Goal: Task Accomplishment & Management: Use online tool/utility

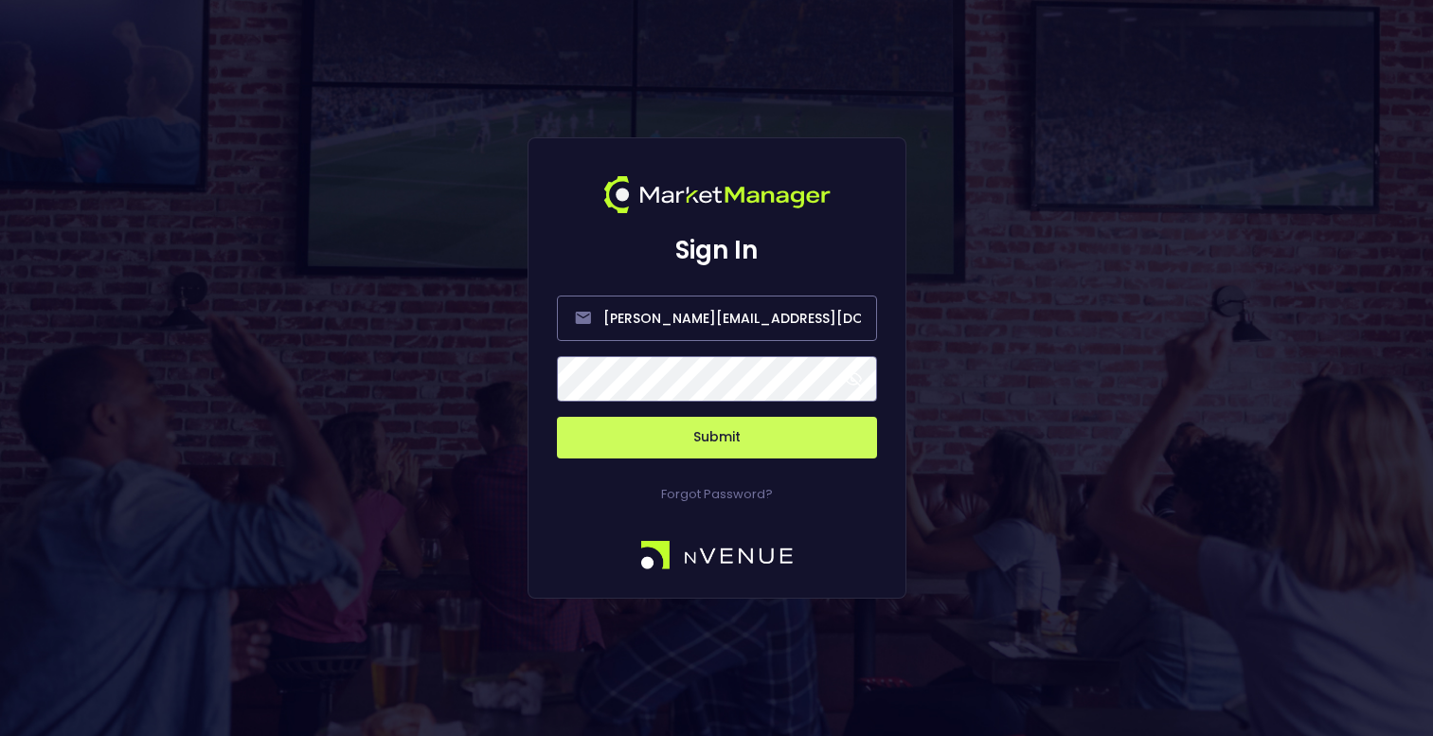
click at [709, 452] on button "Submit" at bounding box center [717, 438] width 320 height 42
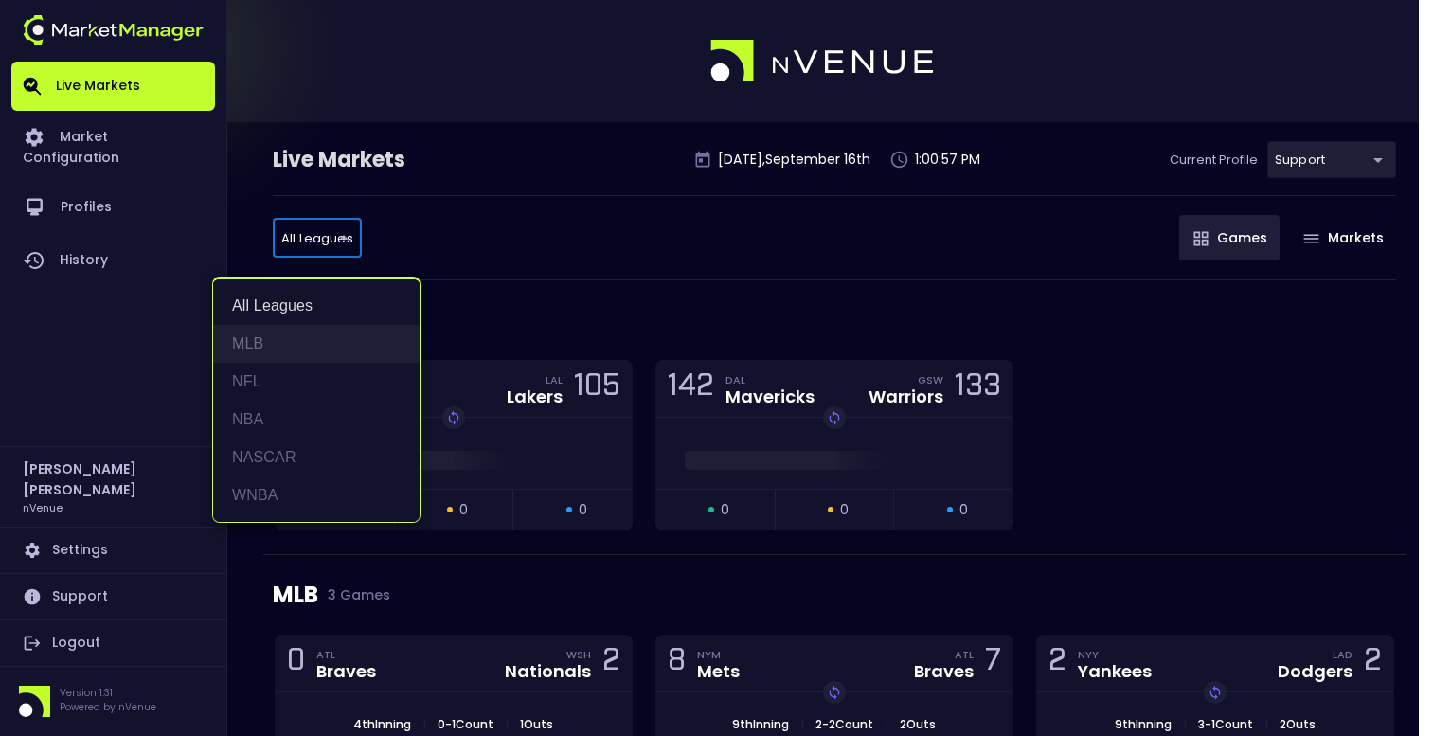
click at [283, 335] on li "MLB" at bounding box center [316, 344] width 206 height 38
type input "MLB"
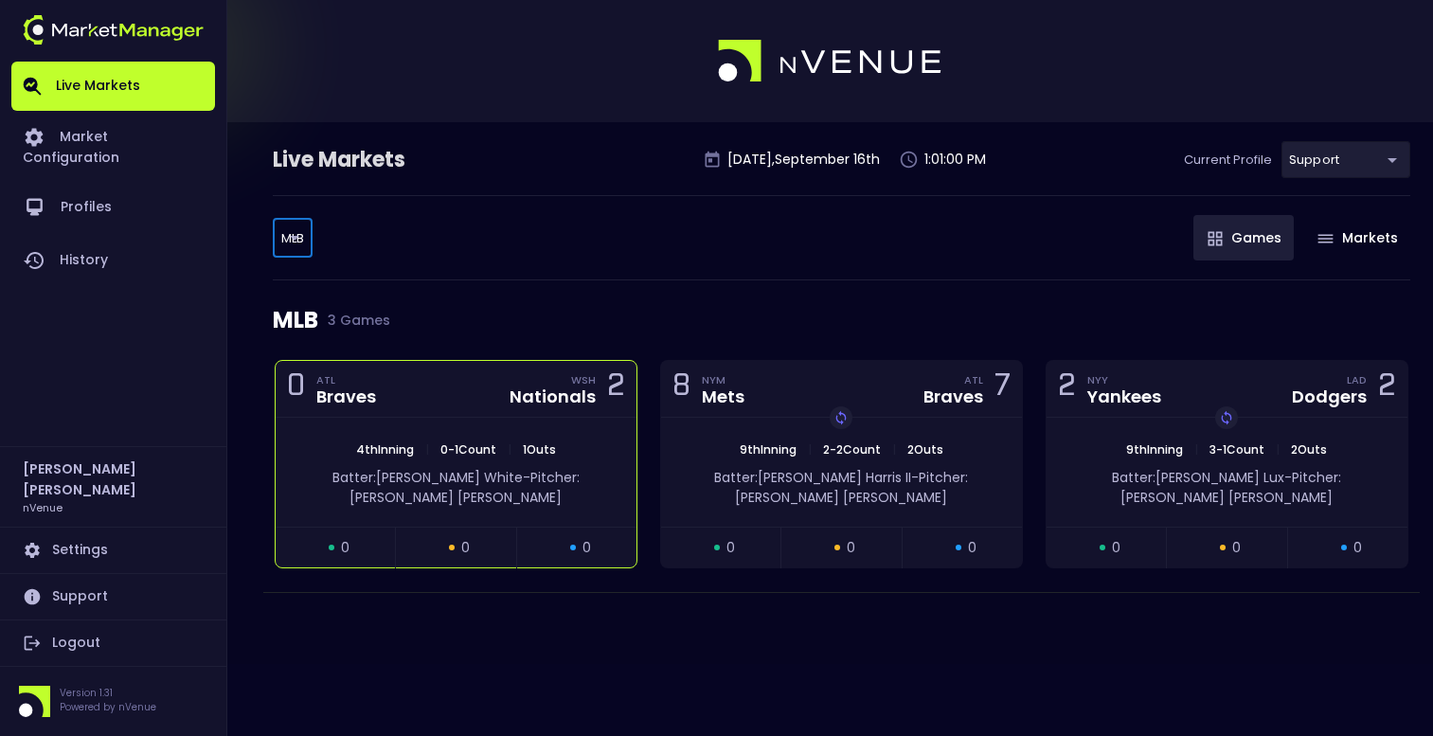
click at [427, 393] on div "0 ATL Braves WSH Nationals 2" at bounding box center [456, 389] width 361 height 57
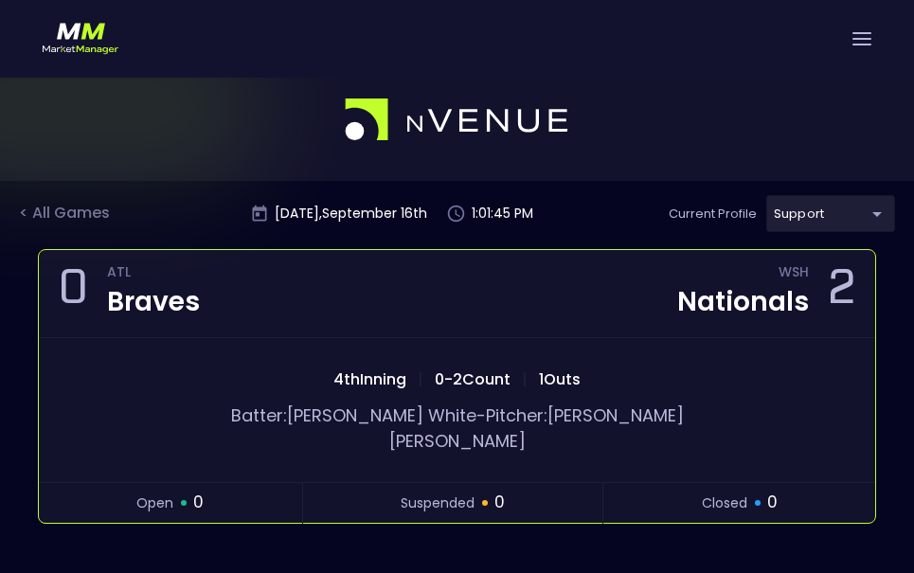
click at [500, 385] on span "0 - 2 Count" at bounding box center [472, 379] width 87 height 22
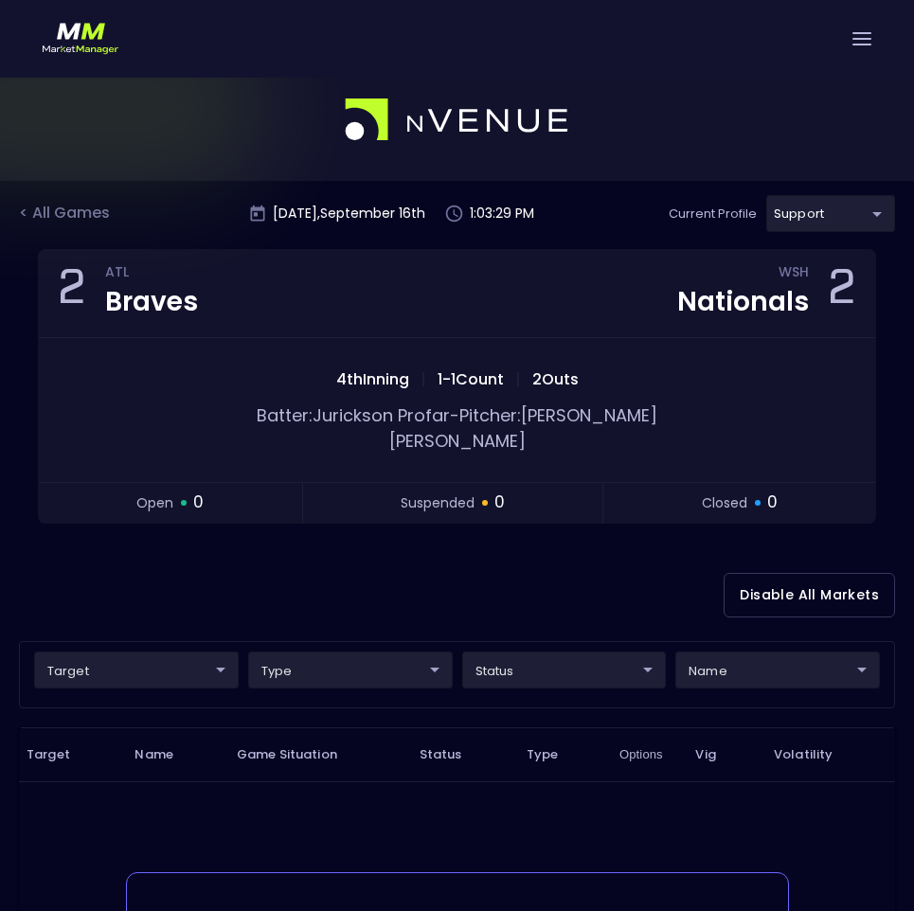
click at [546, 648] on body "Live Markets Market Configuration Profiles History [PERSON_NAME] nVenue Setting…" at bounding box center [457, 636] width 914 height 1154
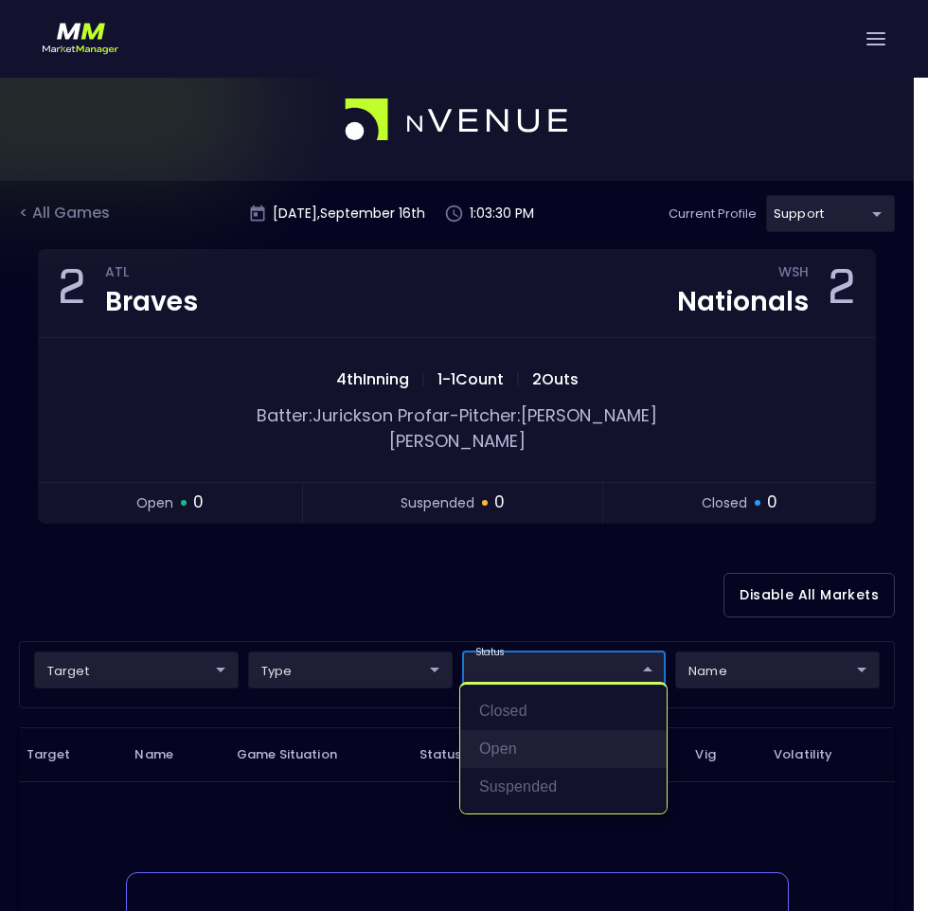
click at [511, 735] on li "open" at bounding box center [563, 749] width 206 height 38
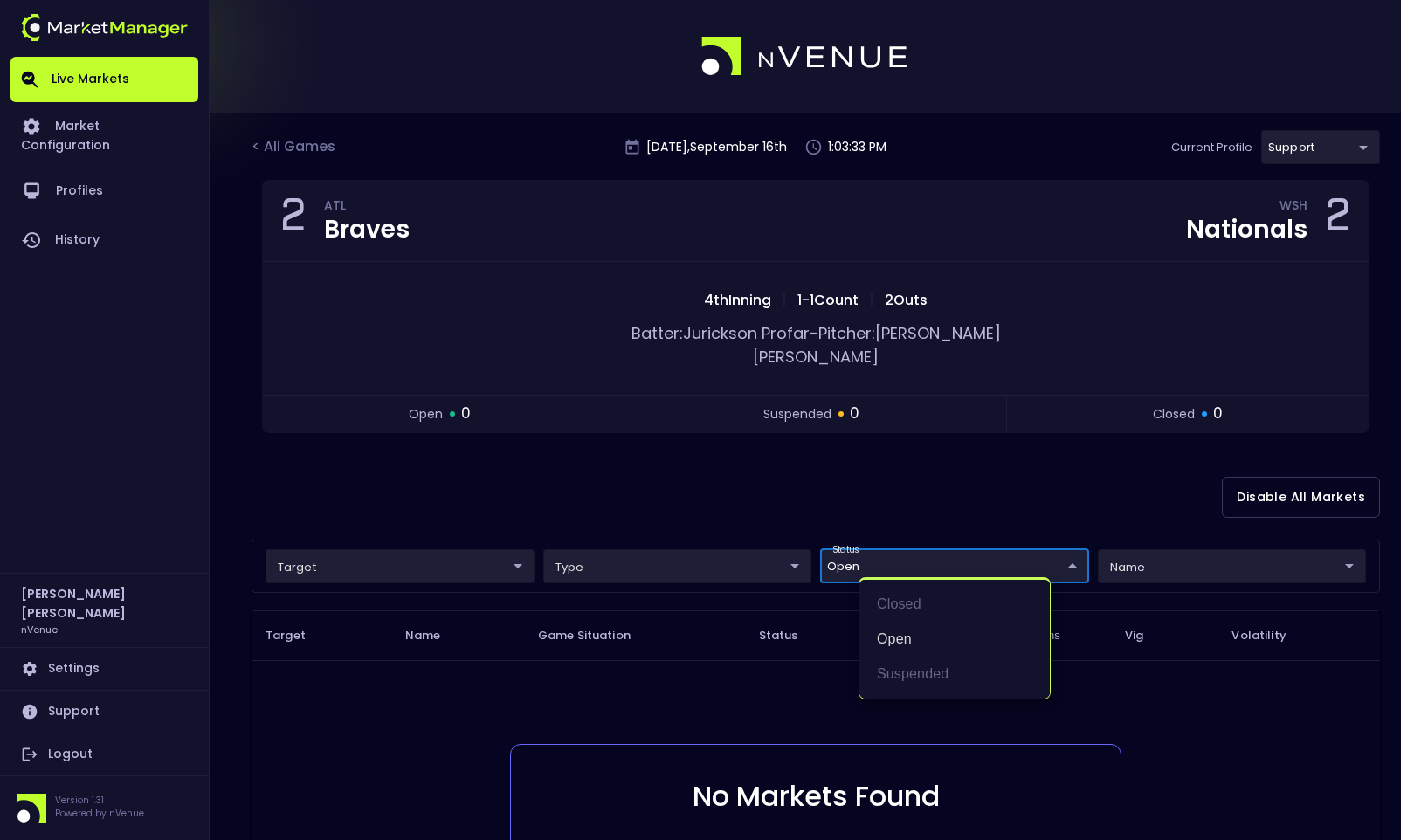
click at [678, 447] on div at bounding box center [707, 420] width 1414 height 840
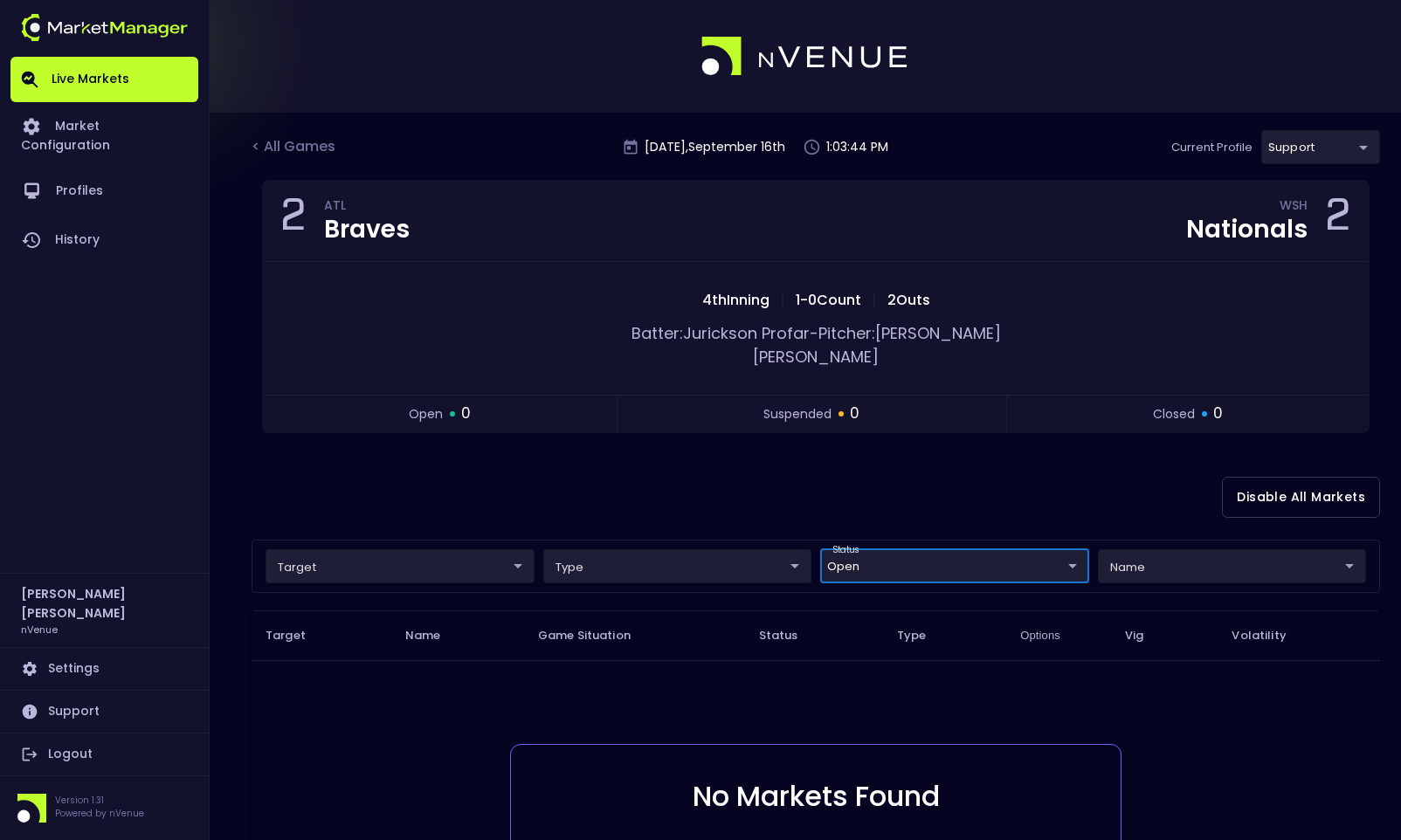
scroll to position [227, 0]
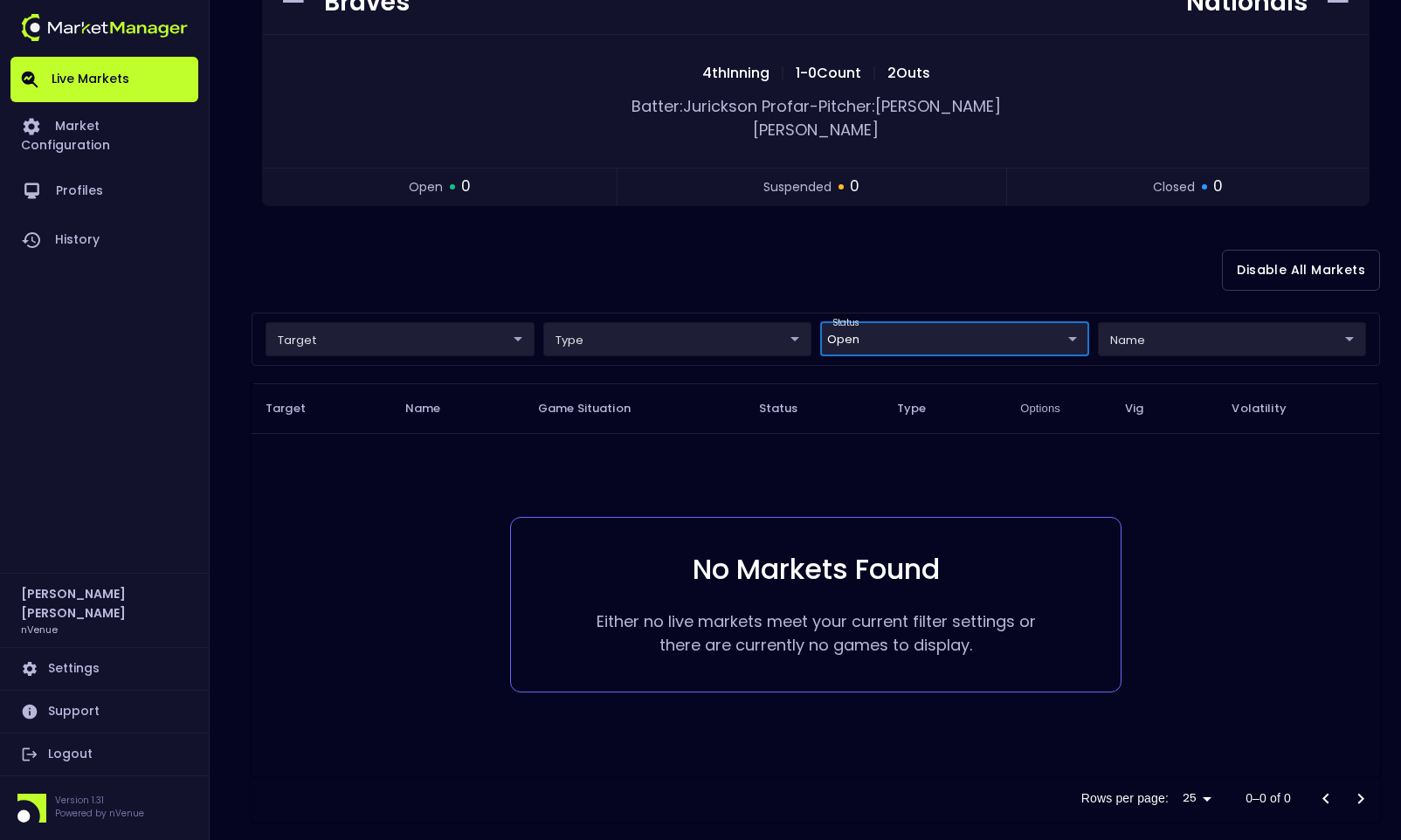
click at [703, 442] on td "No Markets Found Either no live markets meet your current filter settings or th…" at bounding box center [816, 605] width 1129 height 343
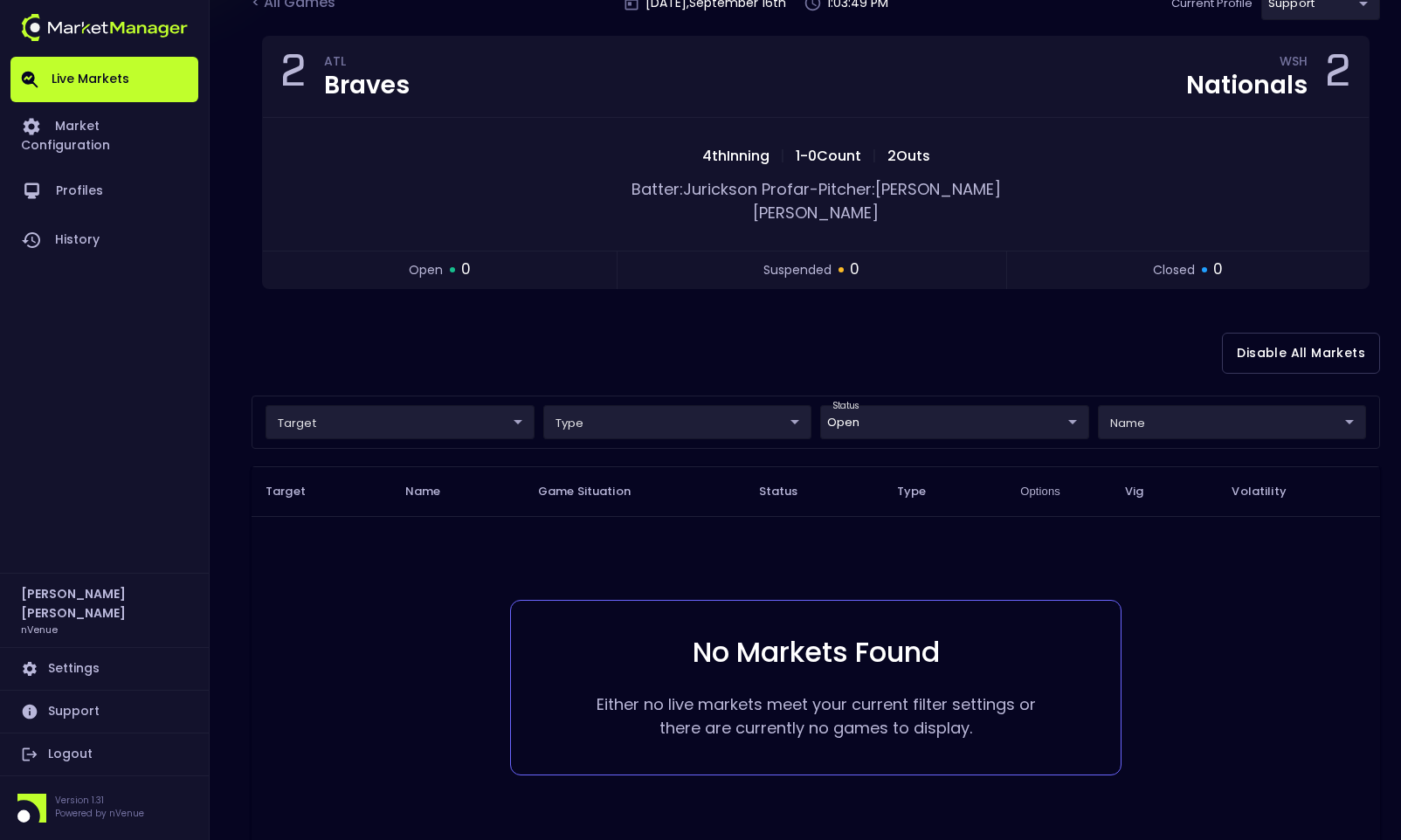
scroll to position [174, 0]
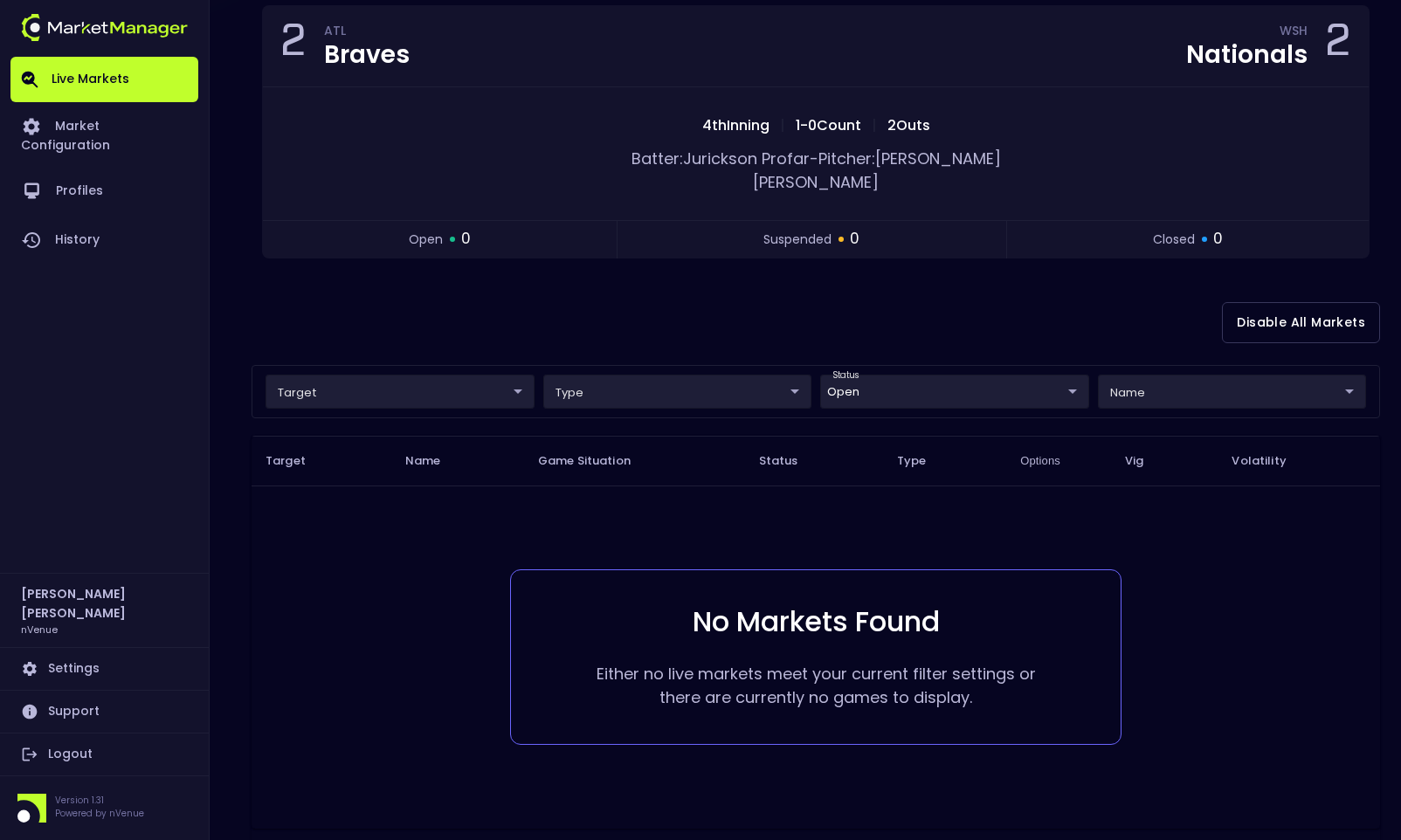
click at [902, 373] on body "Live Markets Market Configuration Profiles History [PERSON_NAME] nVenue Setting…" at bounding box center [700, 371] width 1401 height 1091
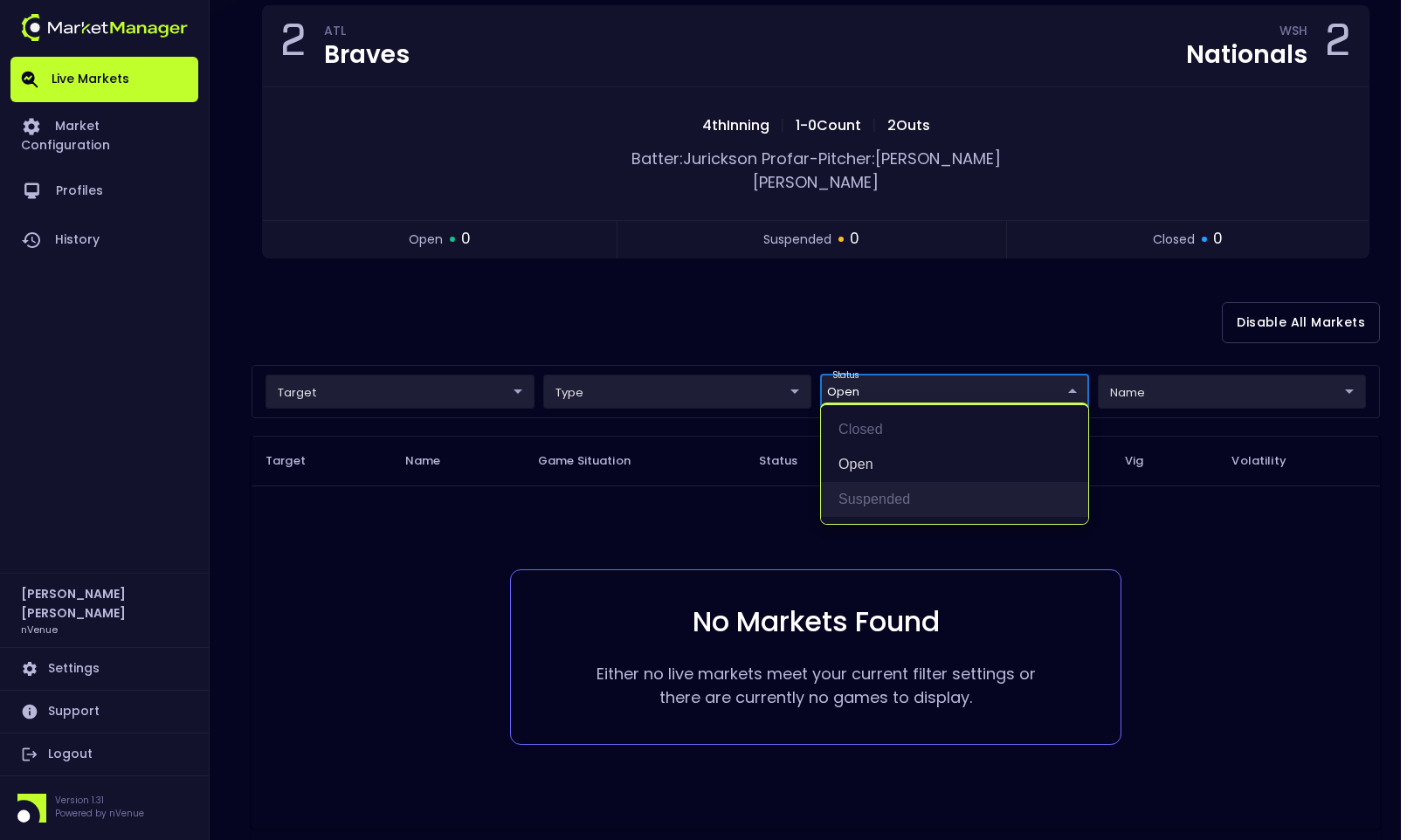
click at [867, 484] on li "suspended" at bounding box center [955, 500] width 267 height 35
click at [890, 496] on li "suspended" at bounding box center [955, 500] width 267 height 35
type input "open"
click at [868, 460] on li "open" at bounding box center [955, 465] width 267 height 35
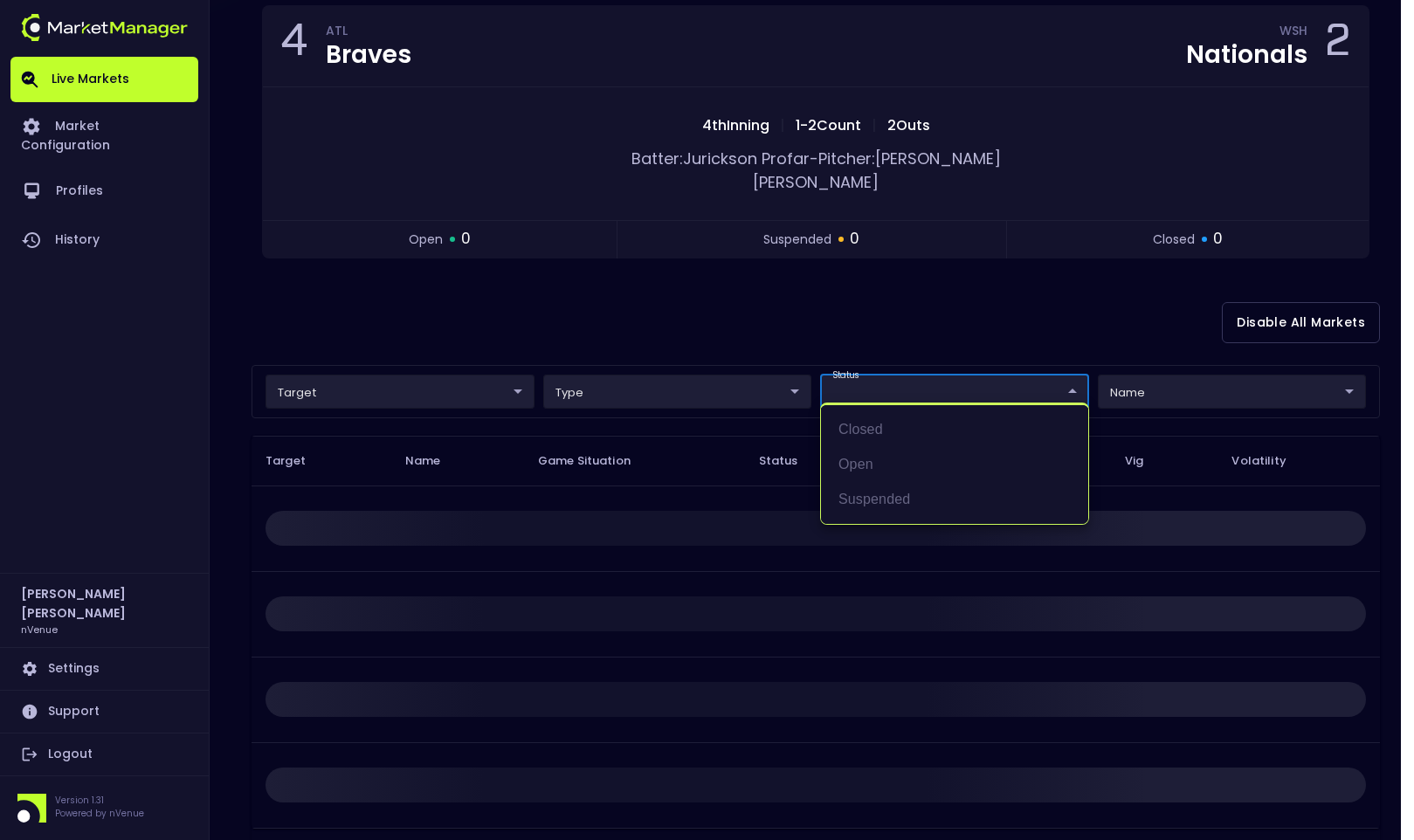
click at [671, 467] on div at bounding box center [707, 420] width 1414 height 840
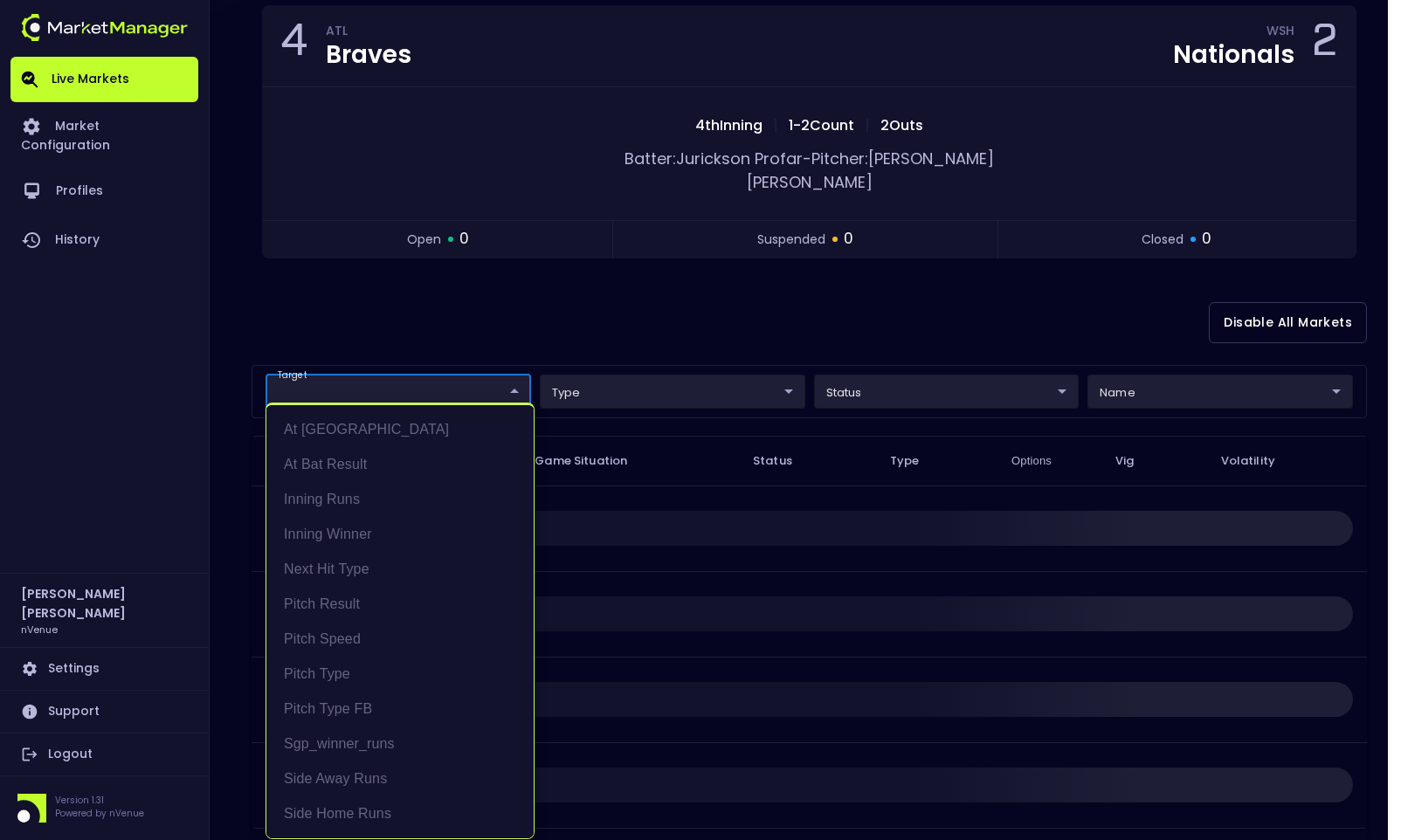
click at [462, 375] on body "Live Markets Market Configuration Profiles History [PERSON_NAME] nVenue Setting…" at bounding box center [700, 371] width 1401 height 1091
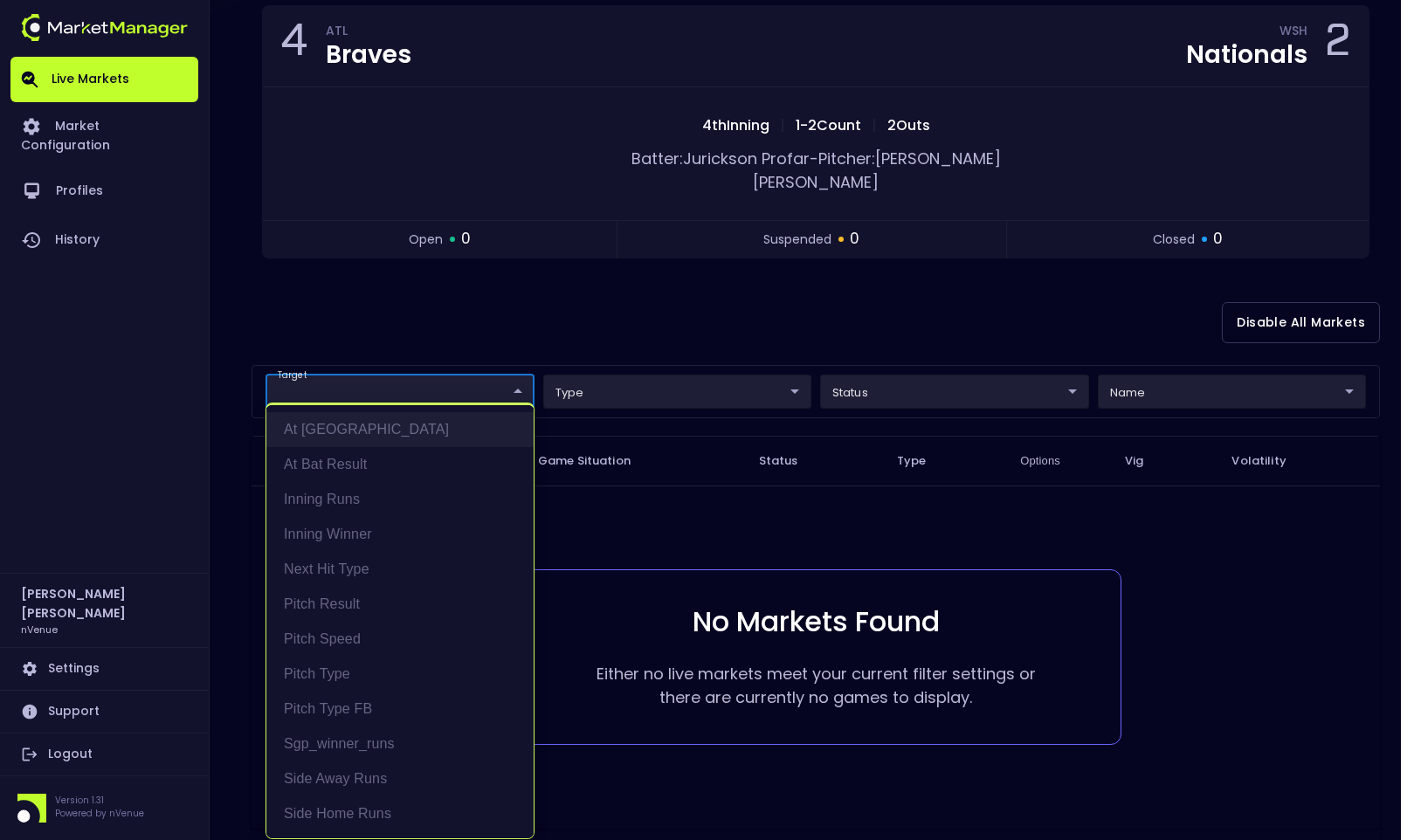
click at [401, 429] on li "At [GEOGRAPHIC_DATA]" at bounding box center [400, 430] width 267 height 35
type input "At [GEOGRAPHIC_DATA]"
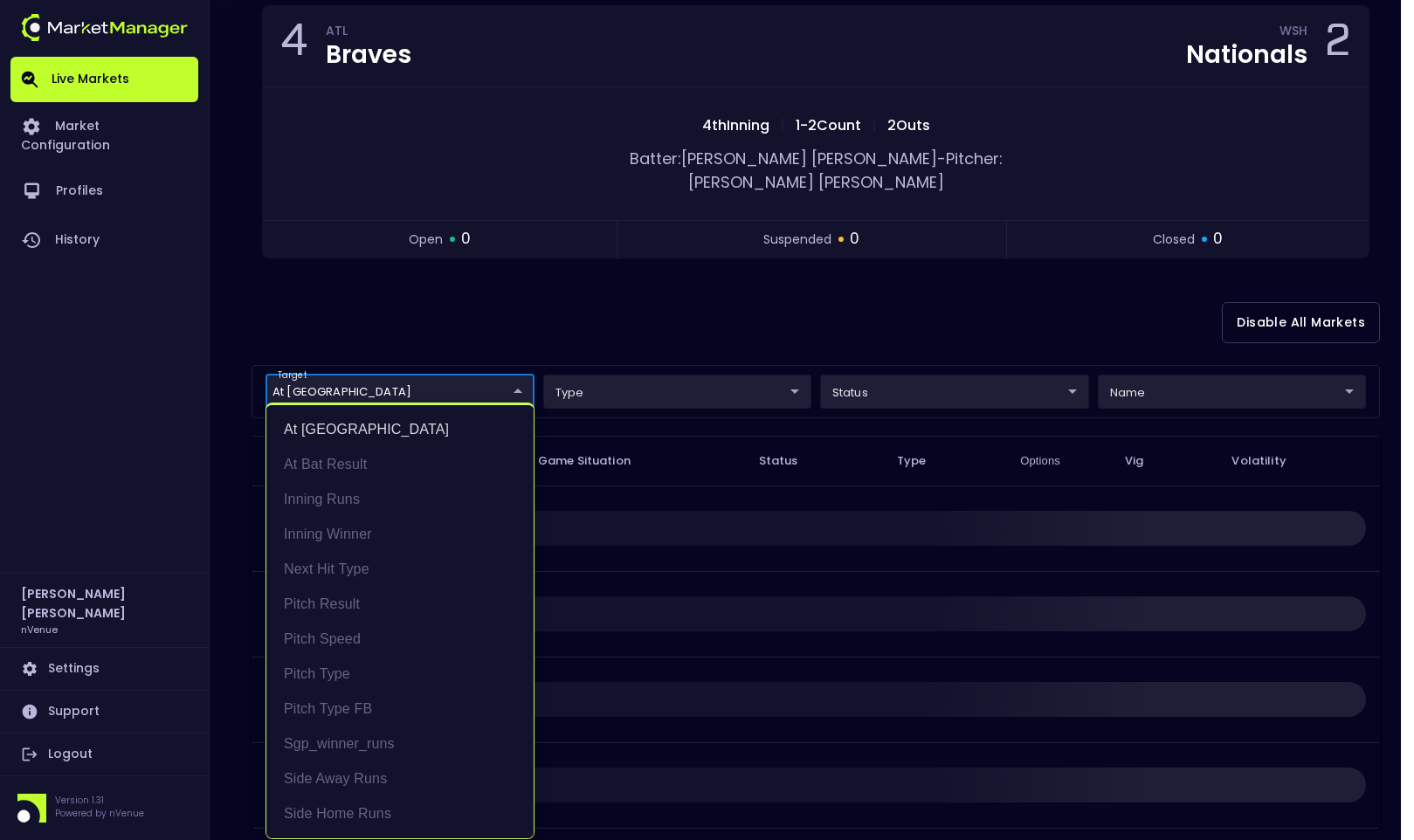
click at [674, 274] on div at bounding box center [707, 420] width 1414 height 840
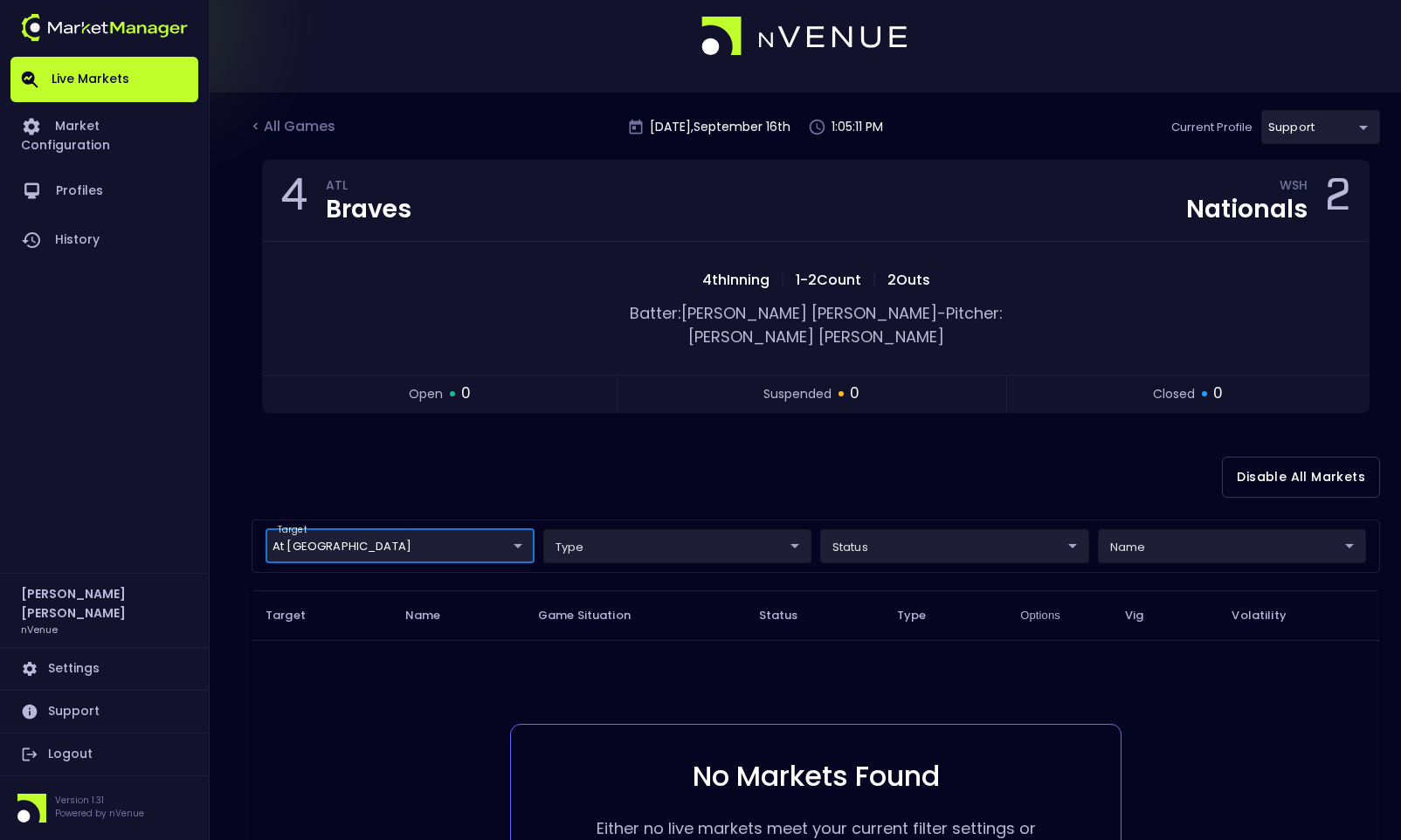
scroll to position [0, 0]
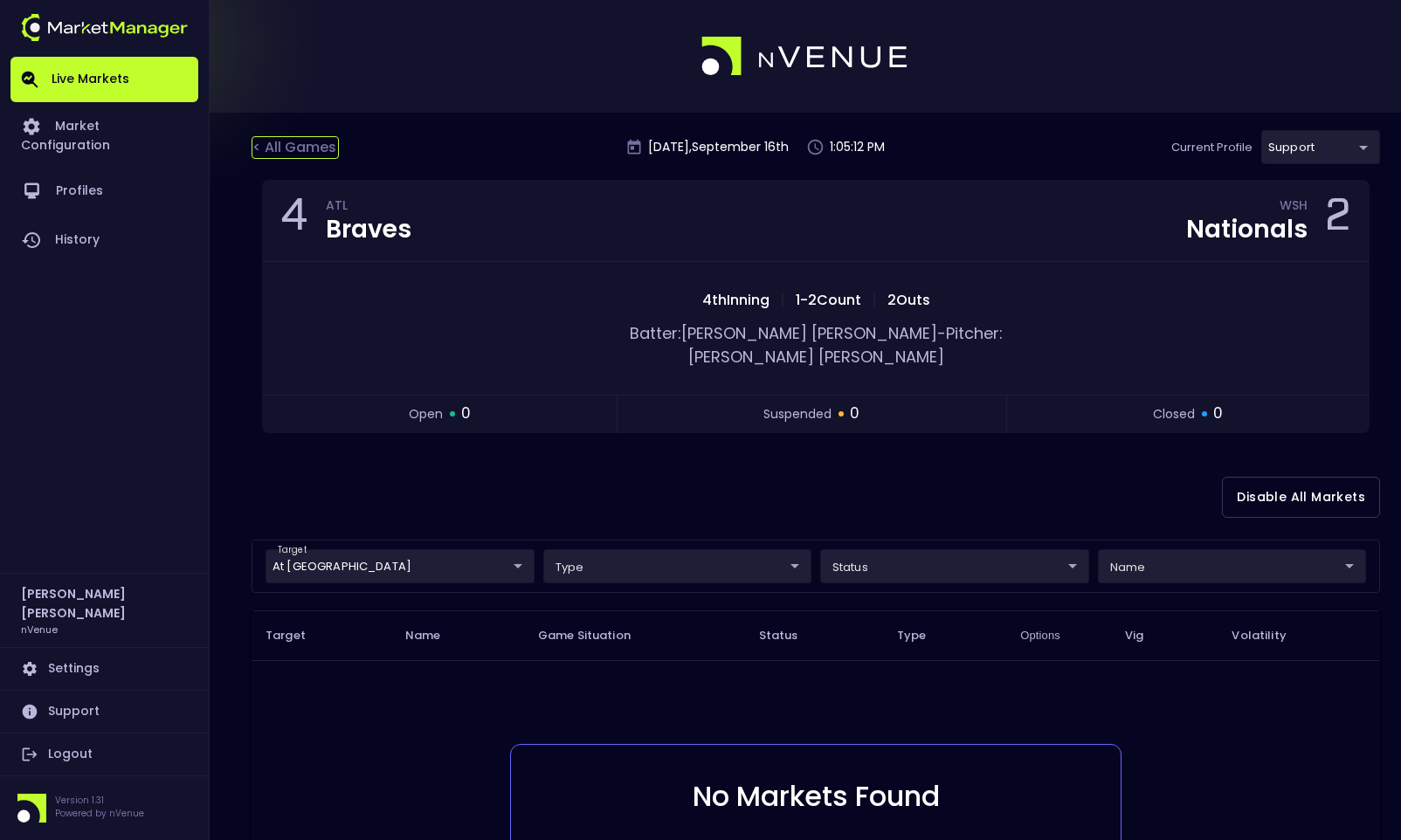
click at [295, 141] on div "< All Games" at bounding box center [295, 148] width 88 height 23
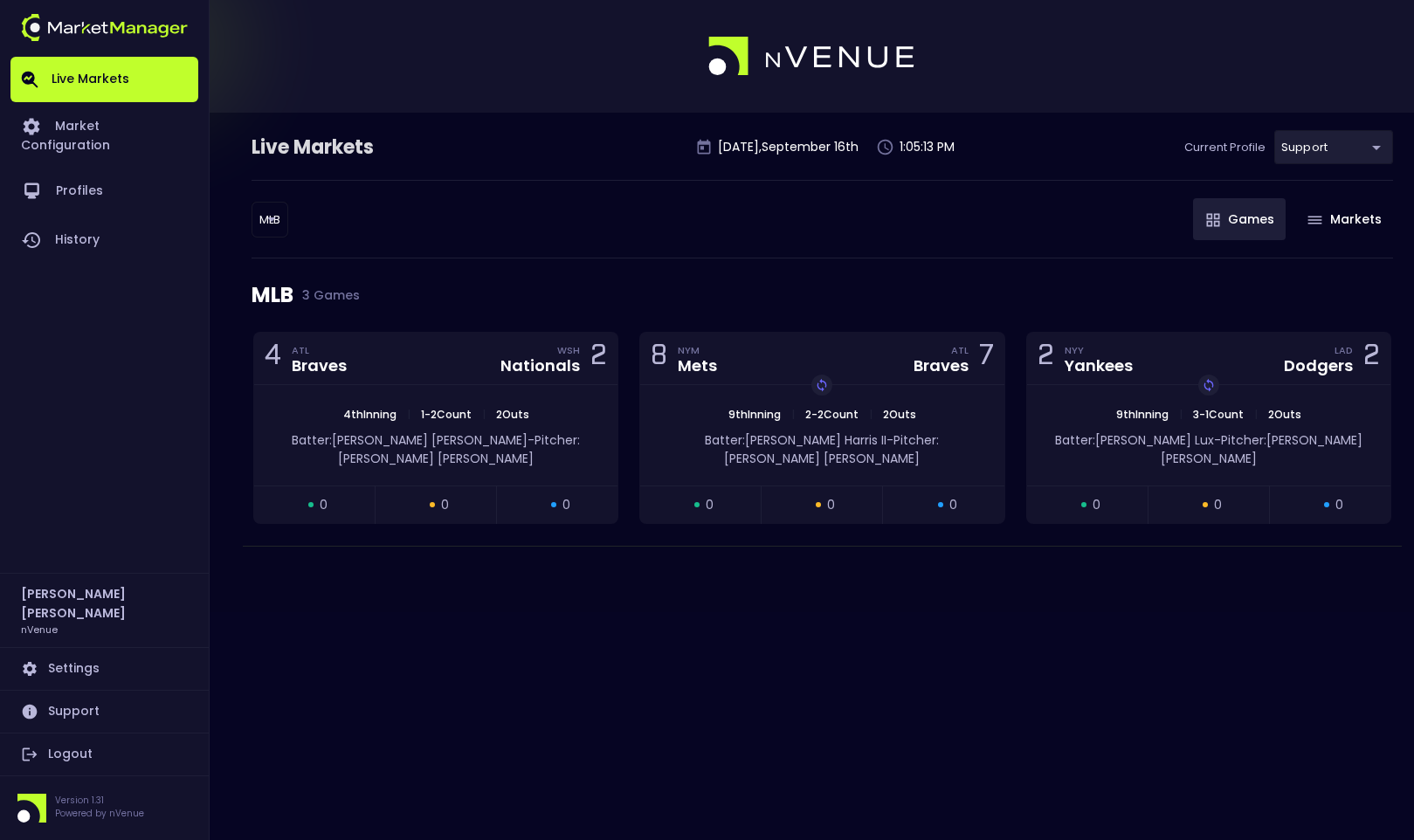
click at [1207, 142] on body "Live Markets Market Configuration Profiles History [PERSON_NAME] nVenue Setting…" at bounding box center [707, 420] width 1414 height 840
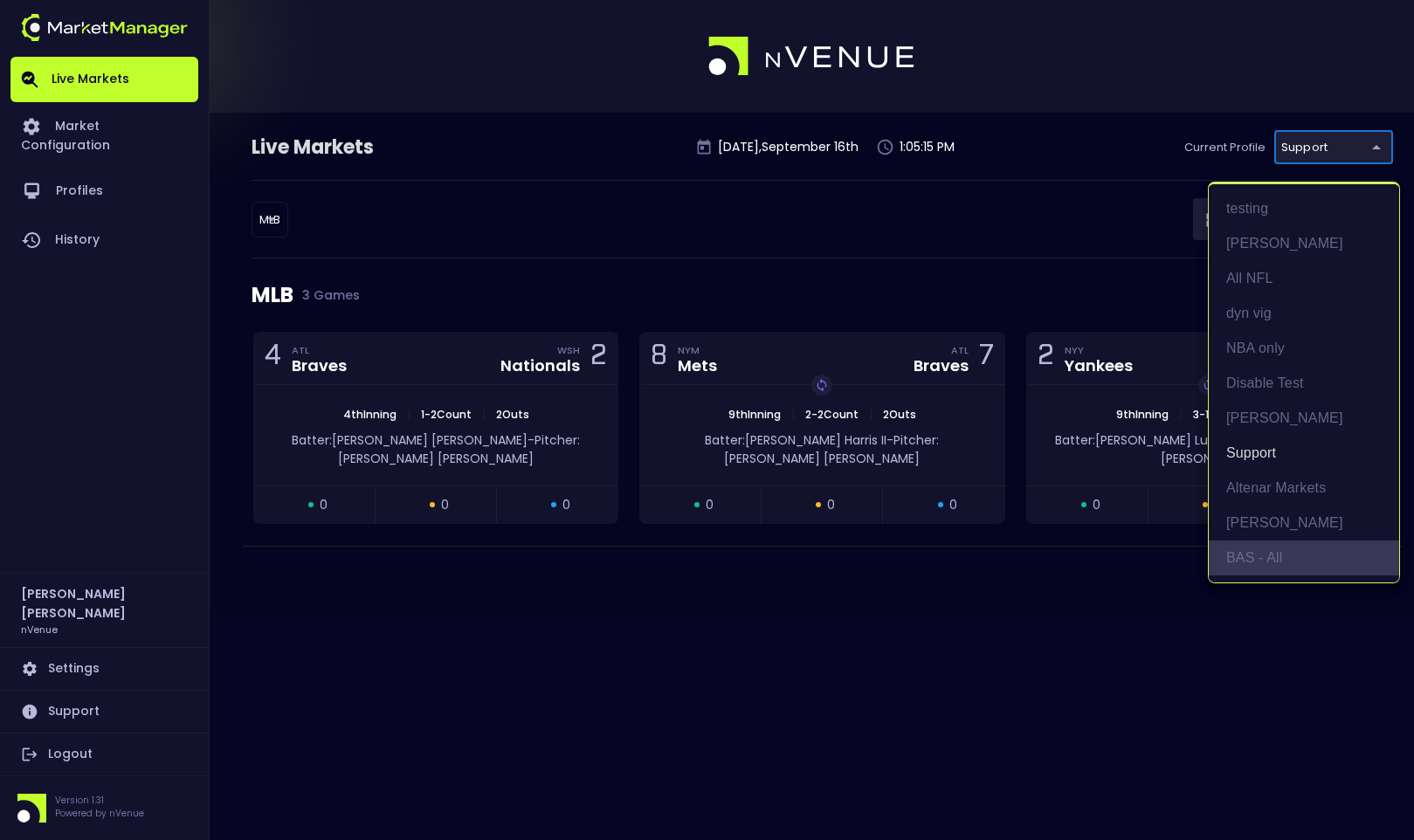
click at [1207, 553] on li "BAS - All" at bounding box center [1304, 558] width 190 height 35
type input "0d810fa5-e353-4d9c-b11d-31f095cae871"
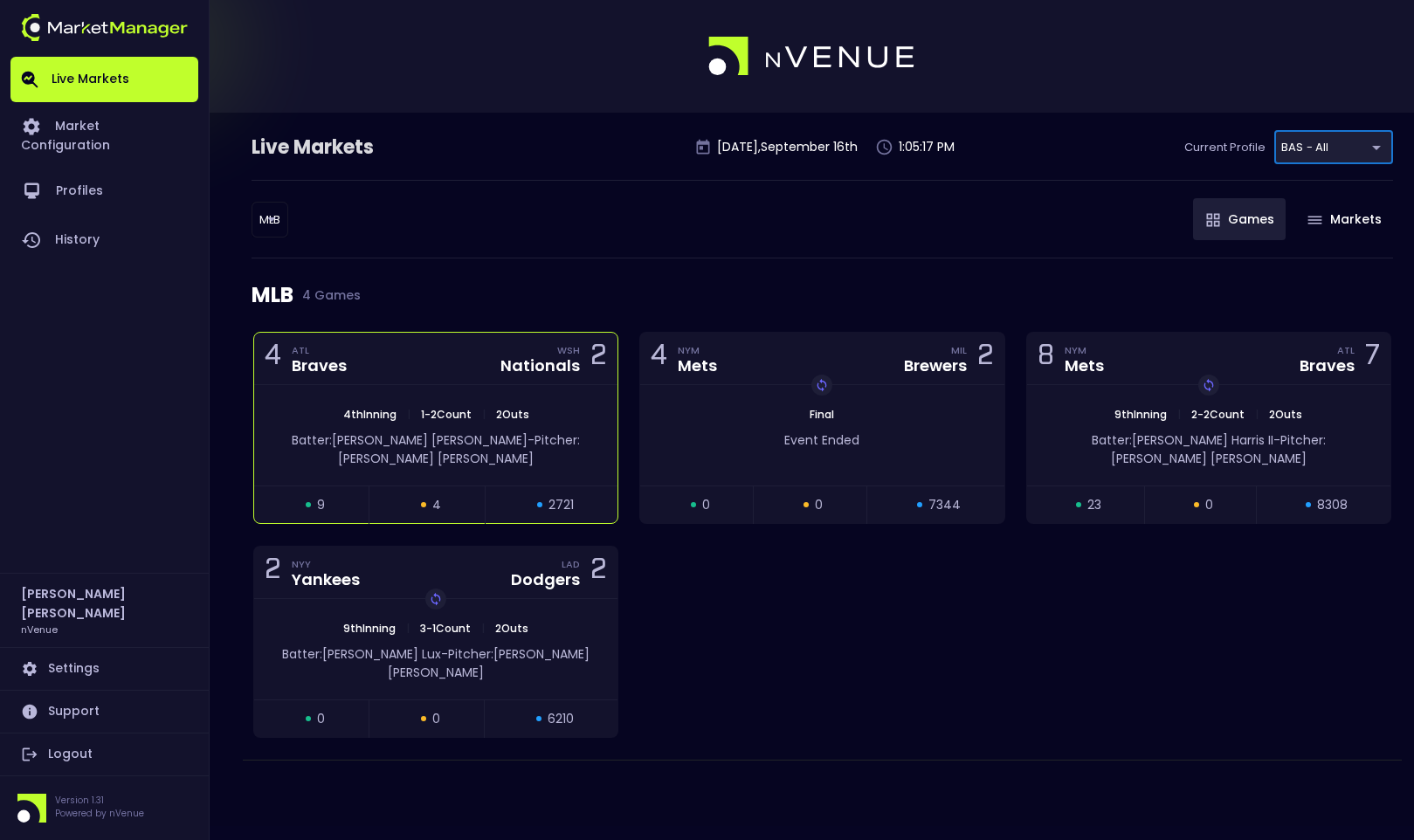
click at [424, 355] on div "4 ATL Braves WSH Nationals 2" at bounding box center [436, 359] width 363 height 53
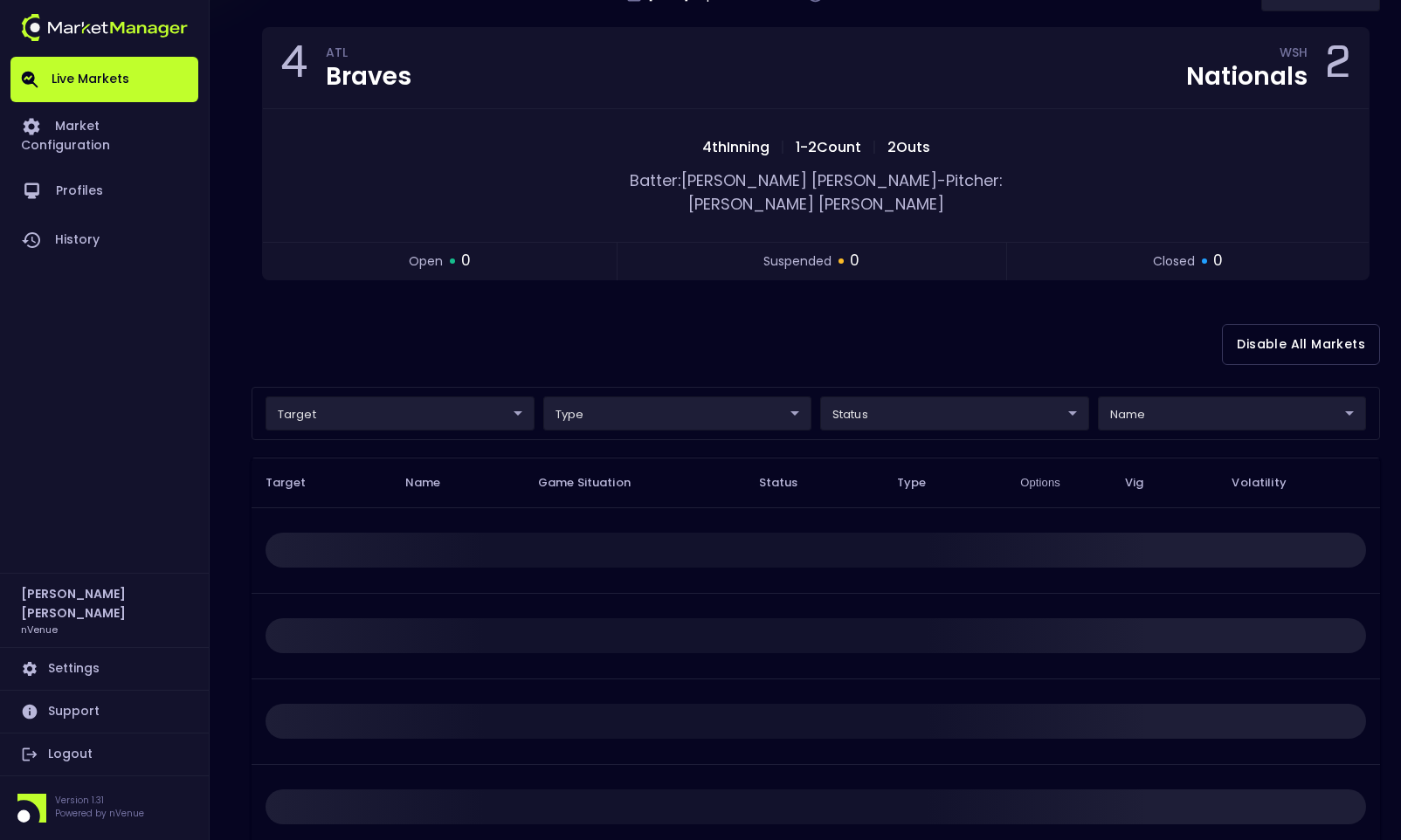
scroll to position [174, 0]
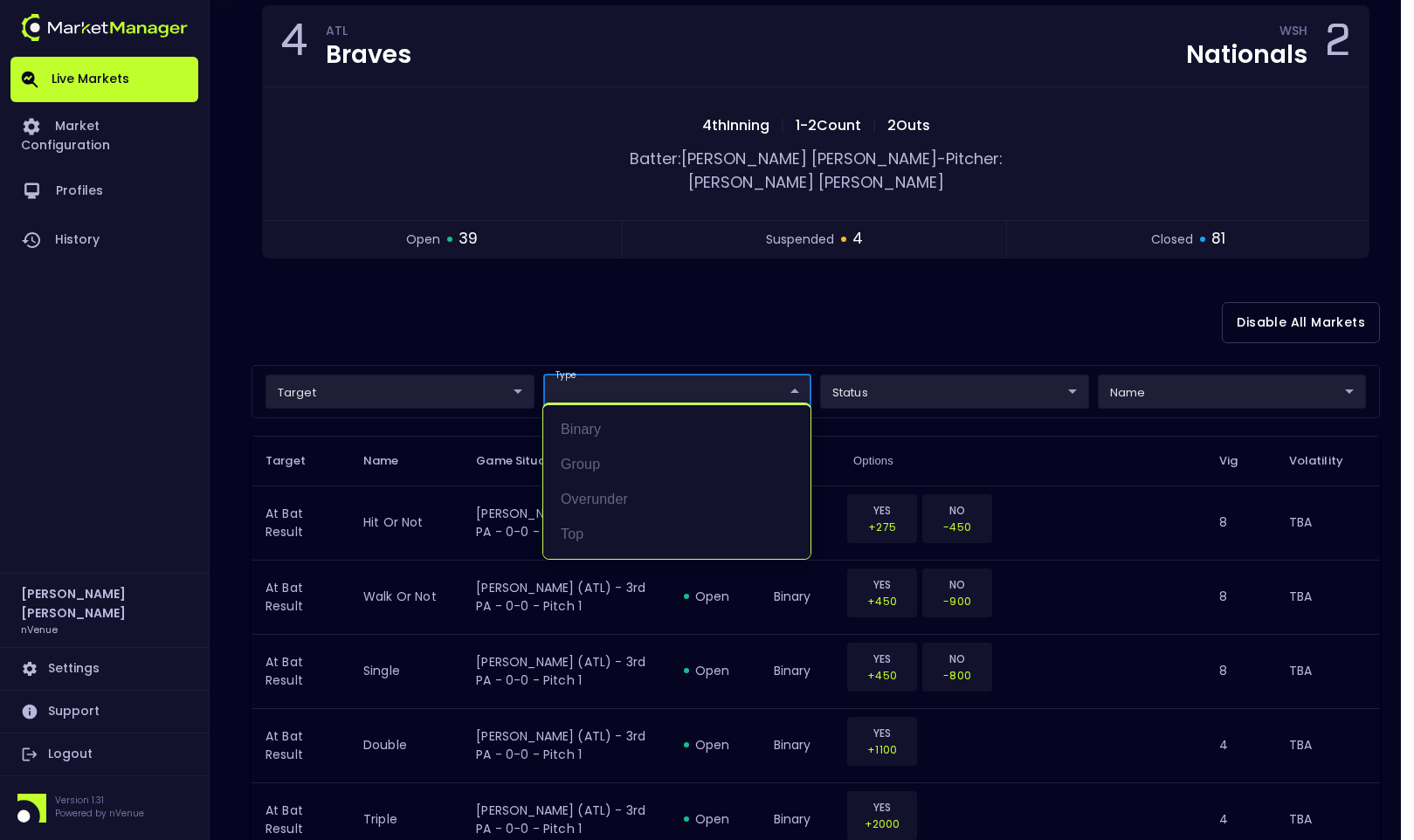
click at [914, 366] on div at bounding box center [707, 420] width 1414 height 840
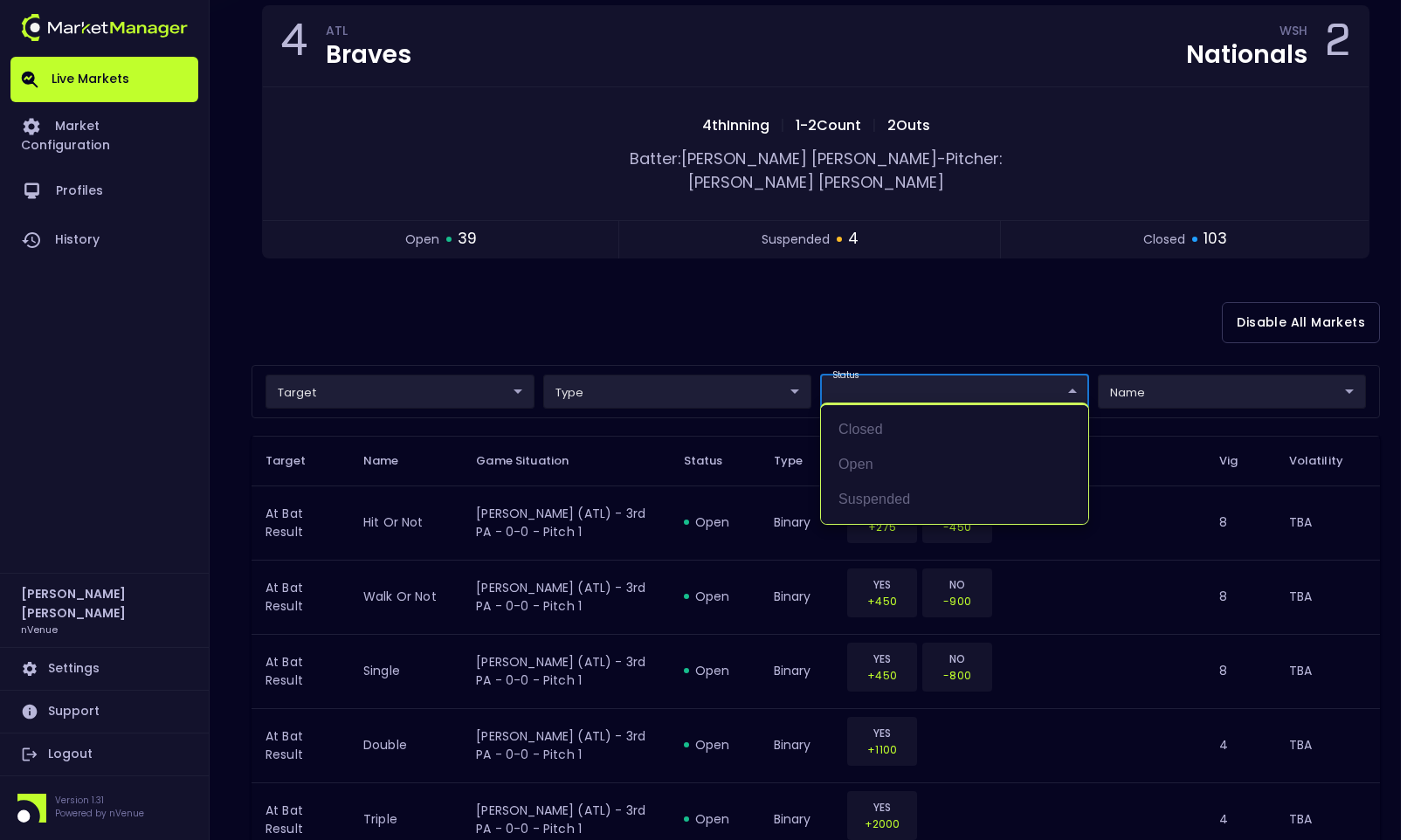
click at [865, 447] on li "open" at bounding box center [955, 465] width 267 height 35
type input "open"
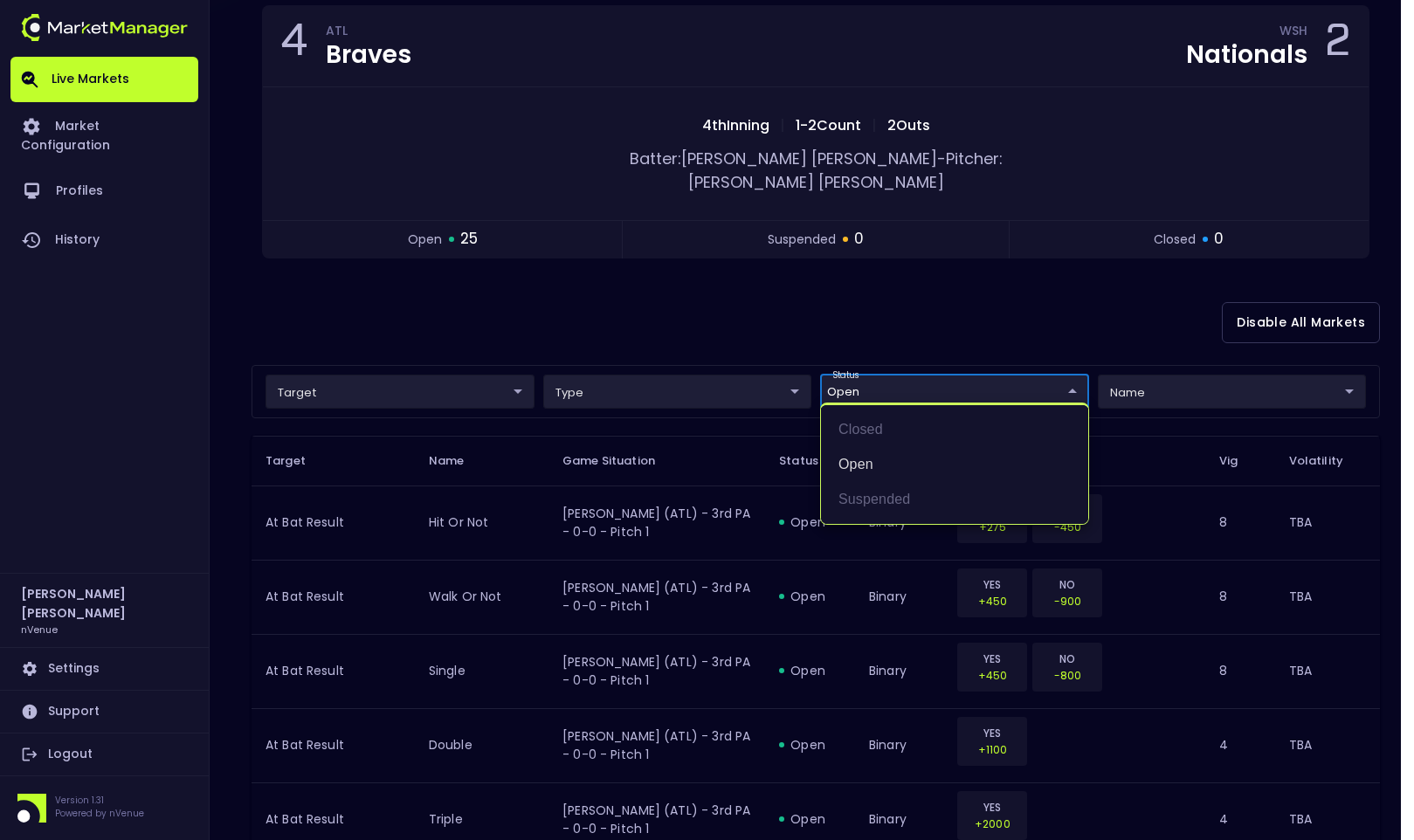
click at [802, 288] on div at bounding box center [707, 420] width 1414 height 840
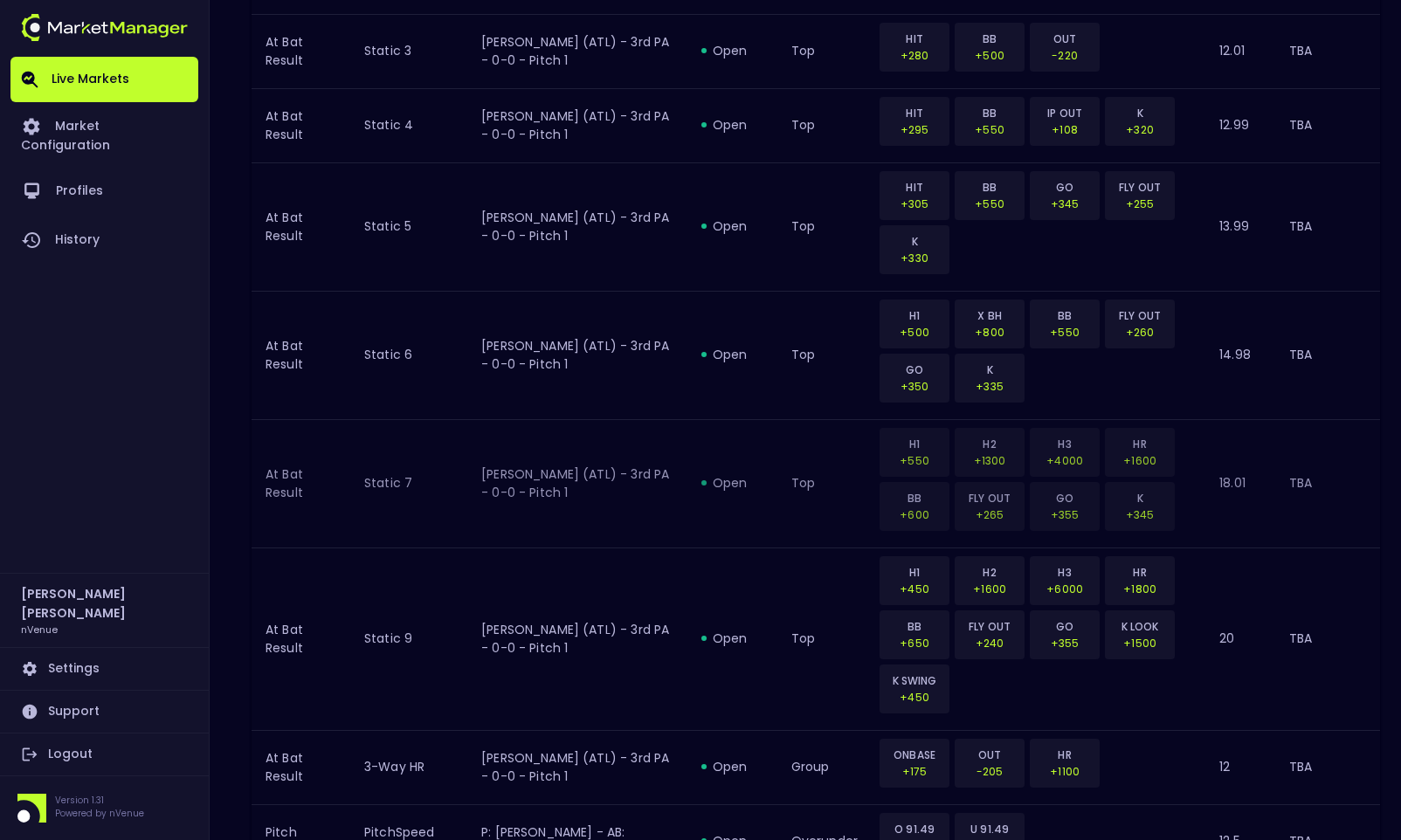
scroll to position [2011, 0]
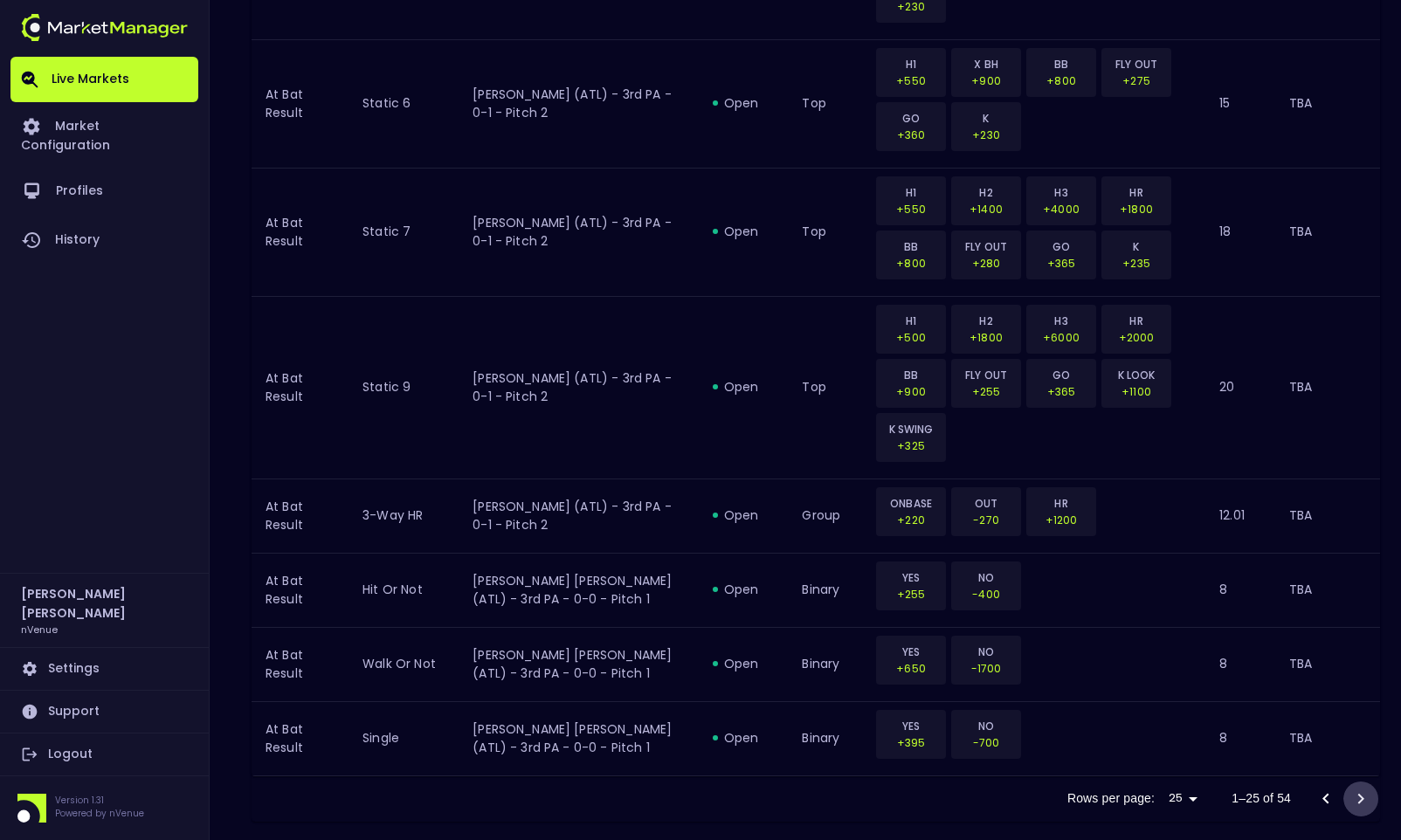
click at [1207, 678] on icon "Go to next page" at bounding box center [1360, 799] width 21 height 21
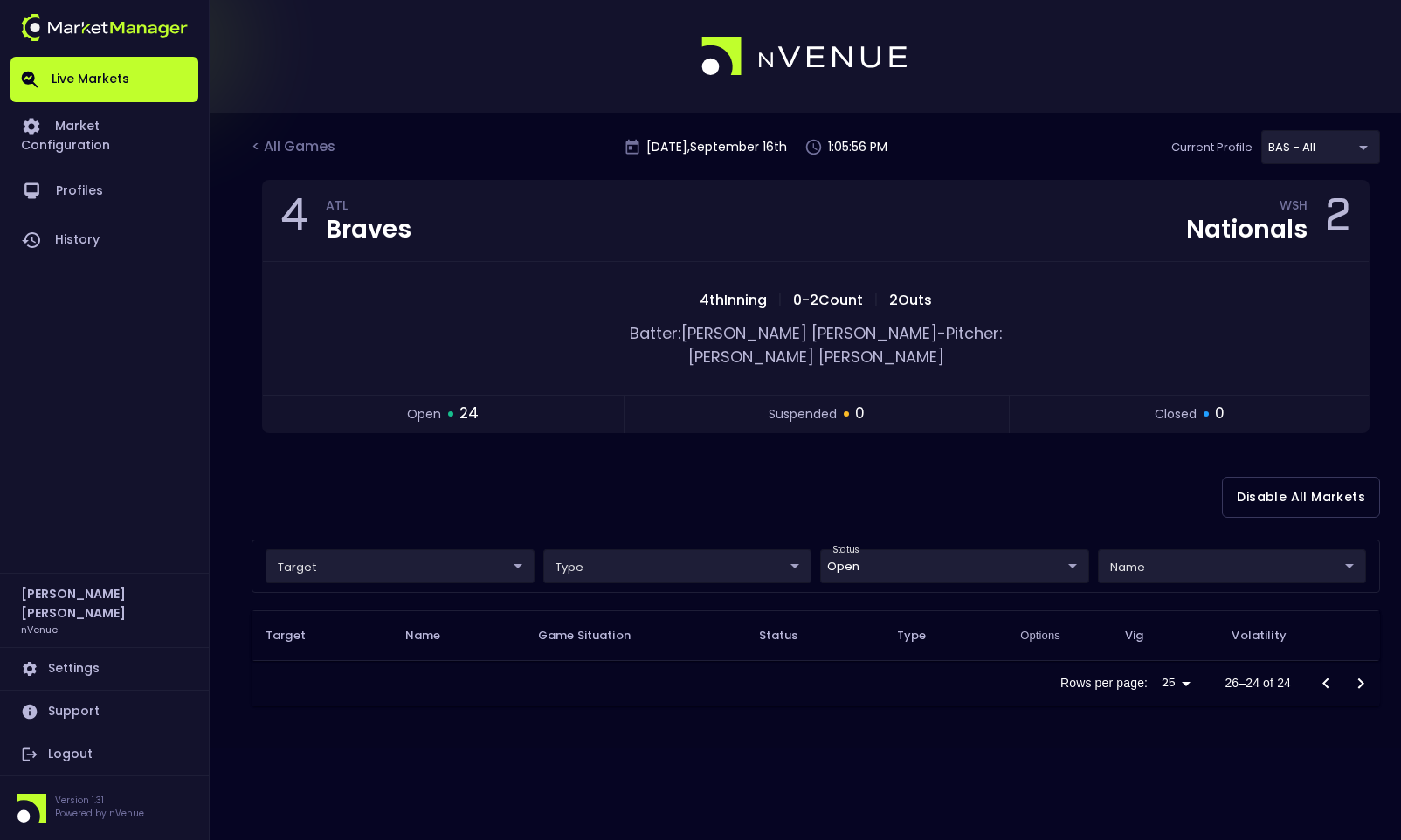
scroll to position [0, 0]
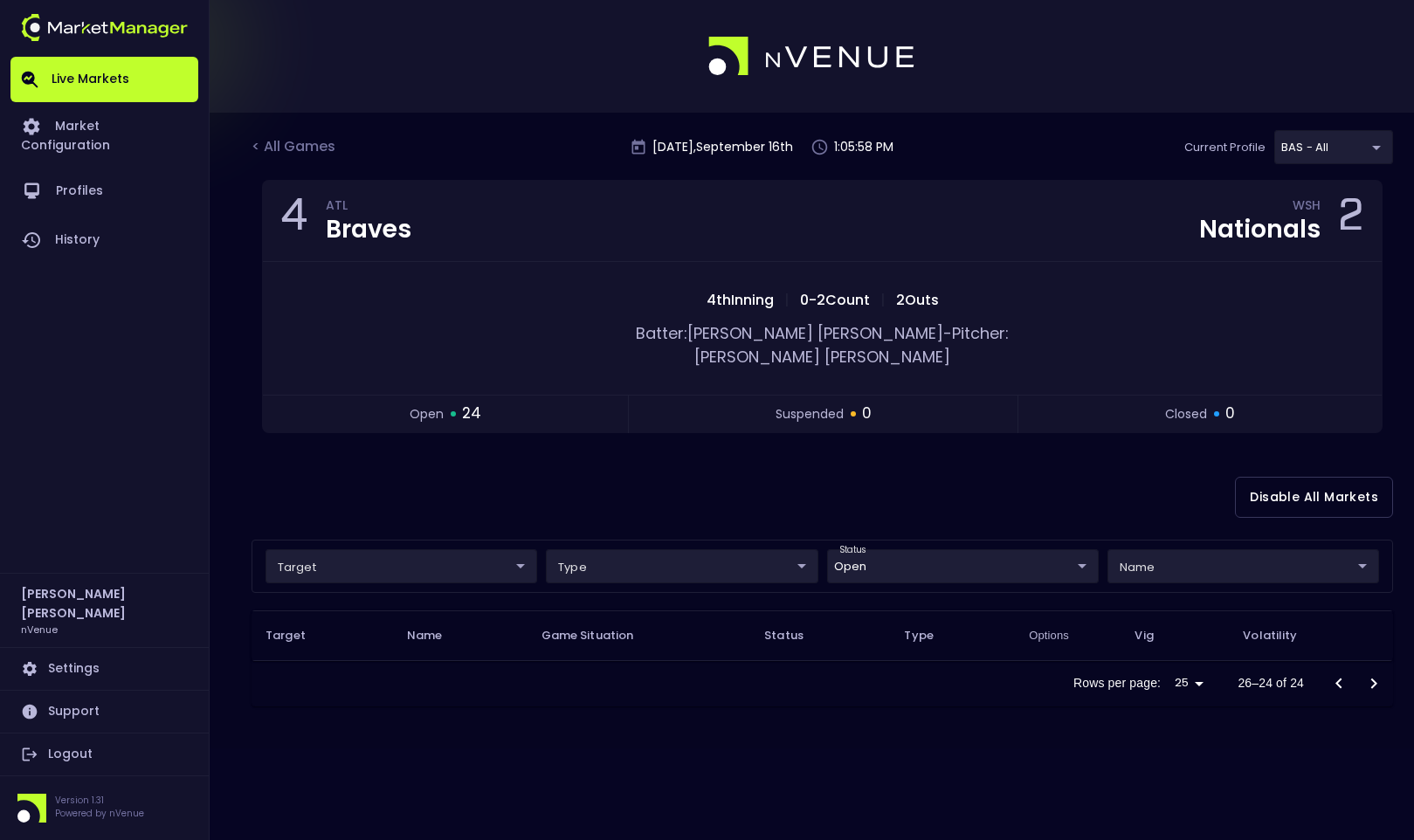
click at [860, 666] on div "Rows per page: 25 25 26–24 of 24" at bounding box center [823, 683] width 1142 height 45
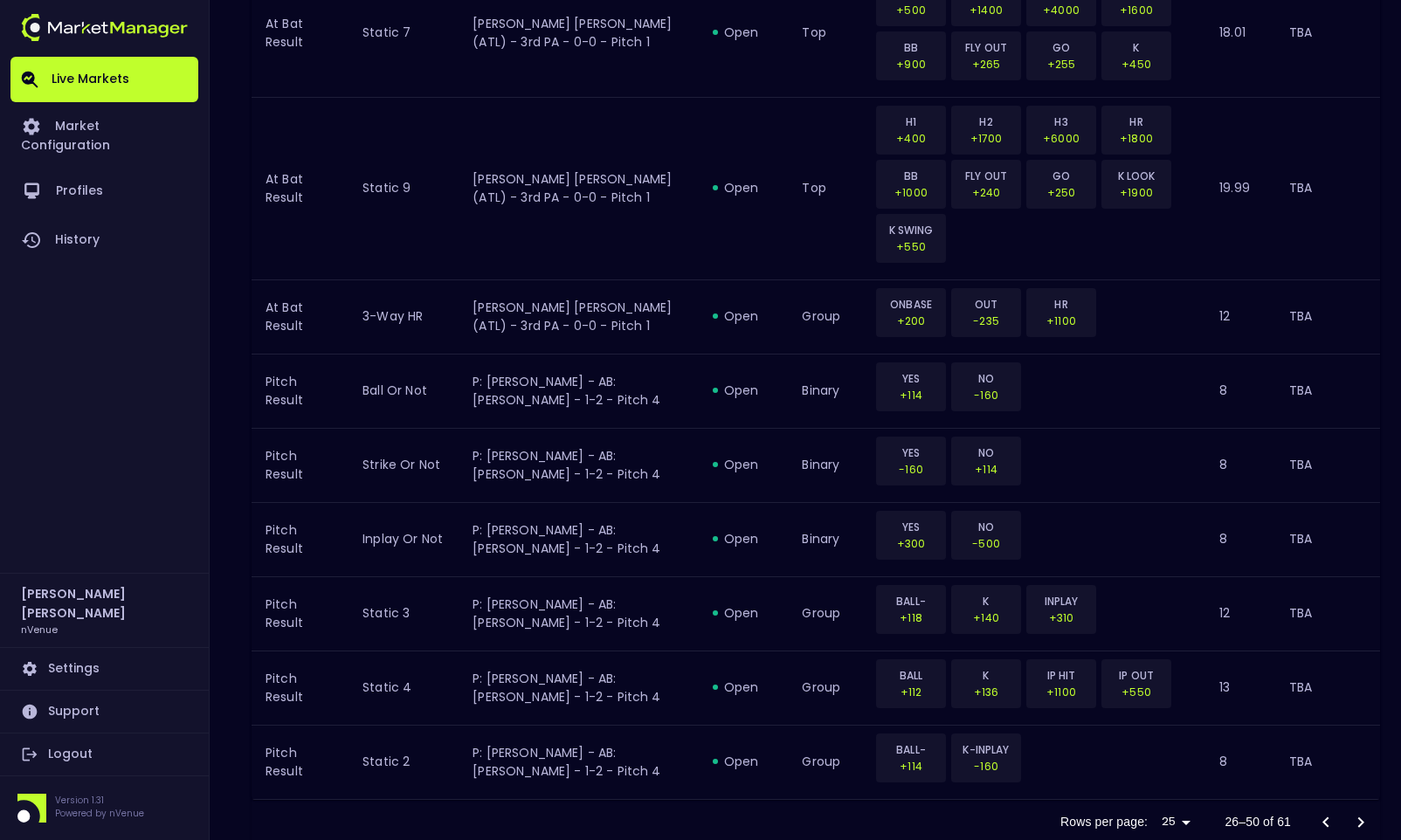
scroll to position [2011, 0]
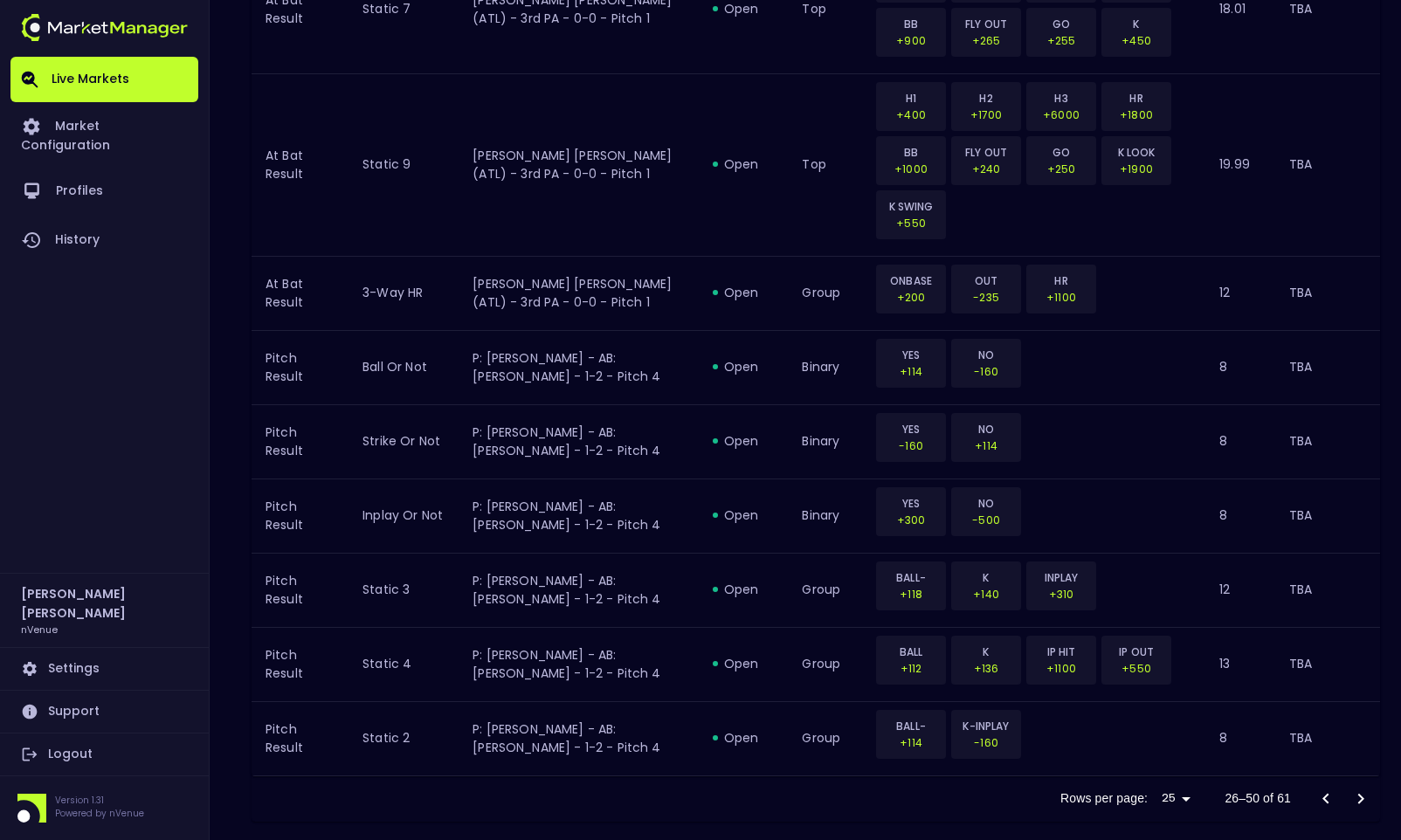
click at [1207, 678] on icon "Go to previous page" at bounding box center [1325, 799] width 21 height 21
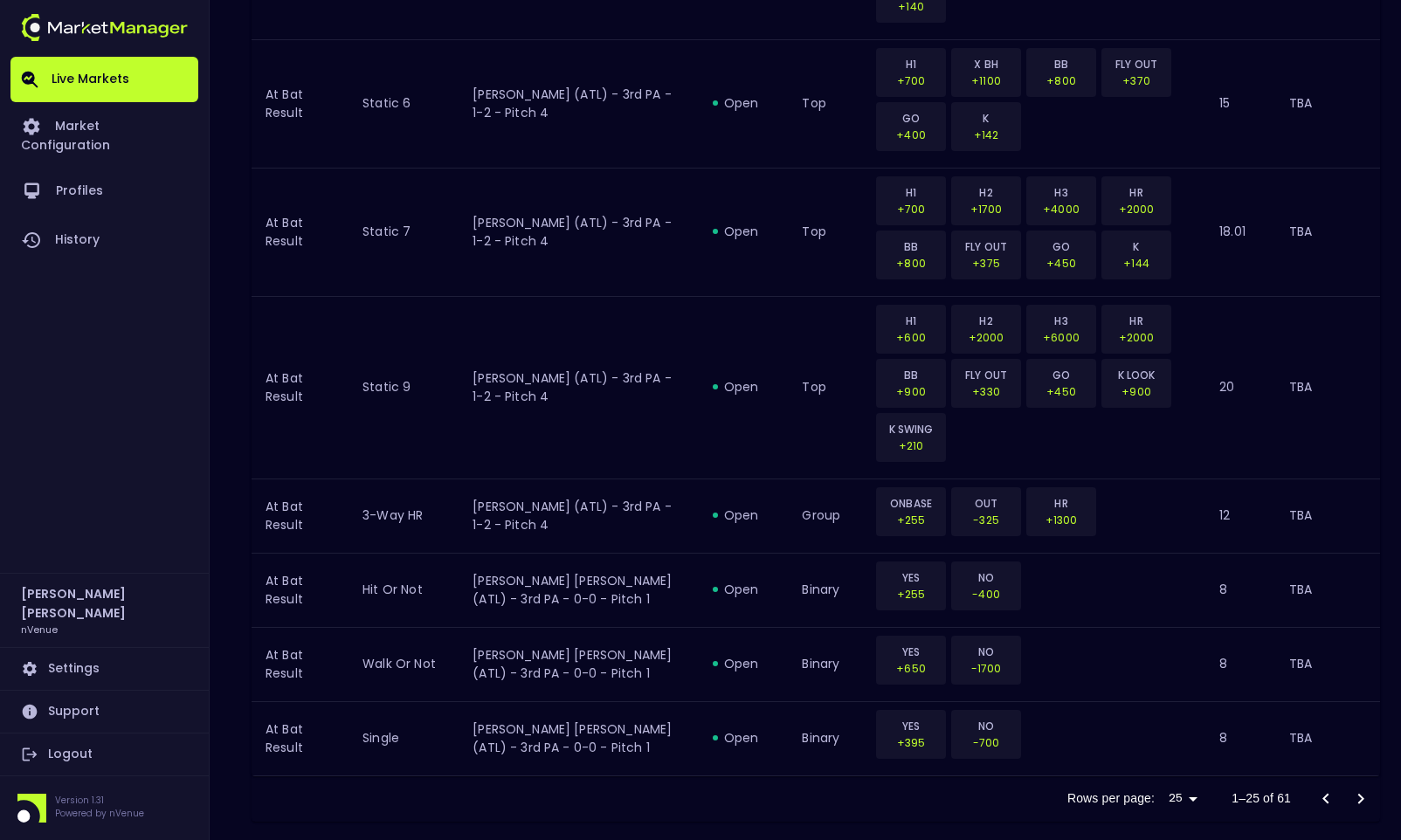
click at [1207, 678] on icon "Go to next page" at bounding box center [1360, 799] width 21 height 21
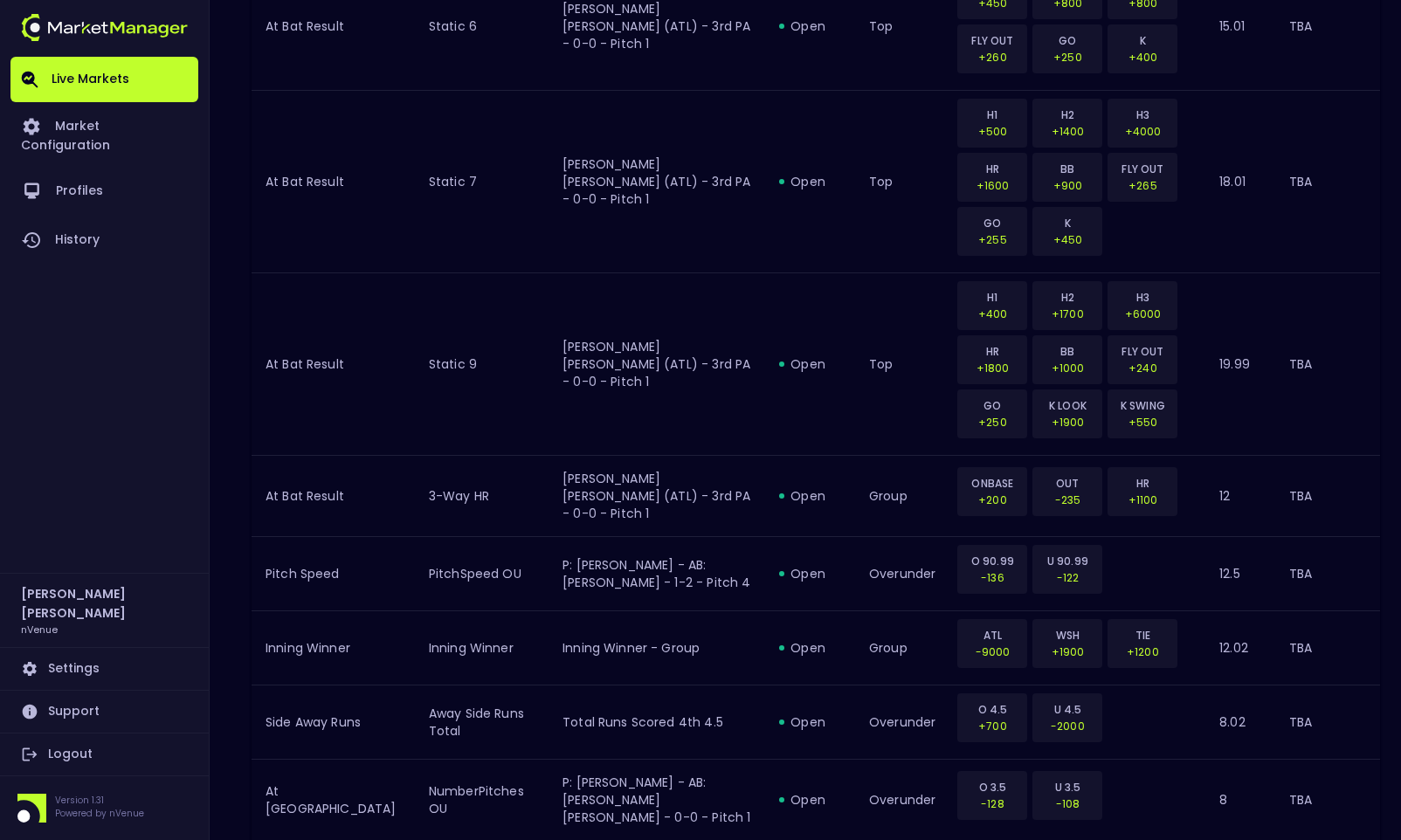
scroll to position [1714, 0]
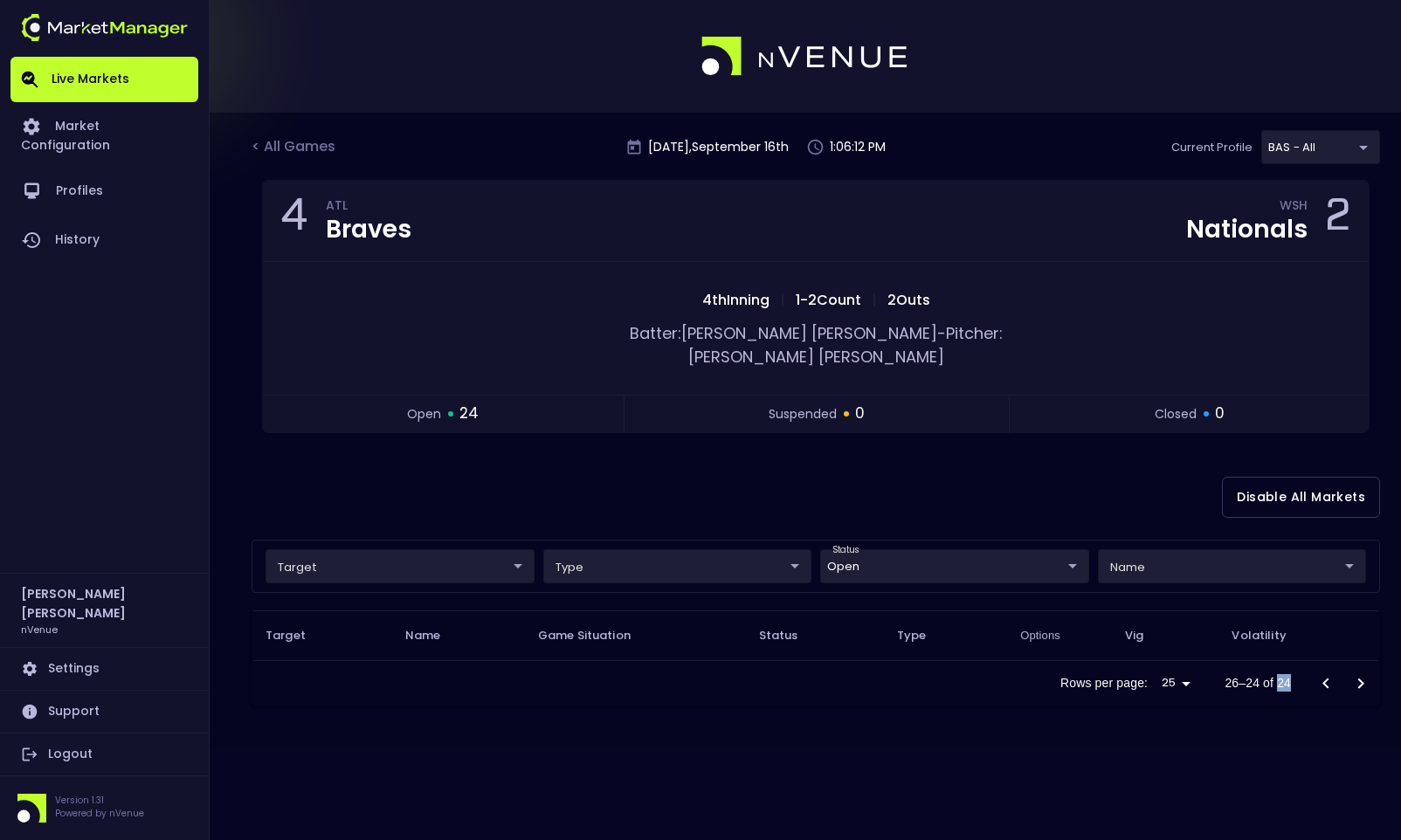
scroll to position [0, 0]
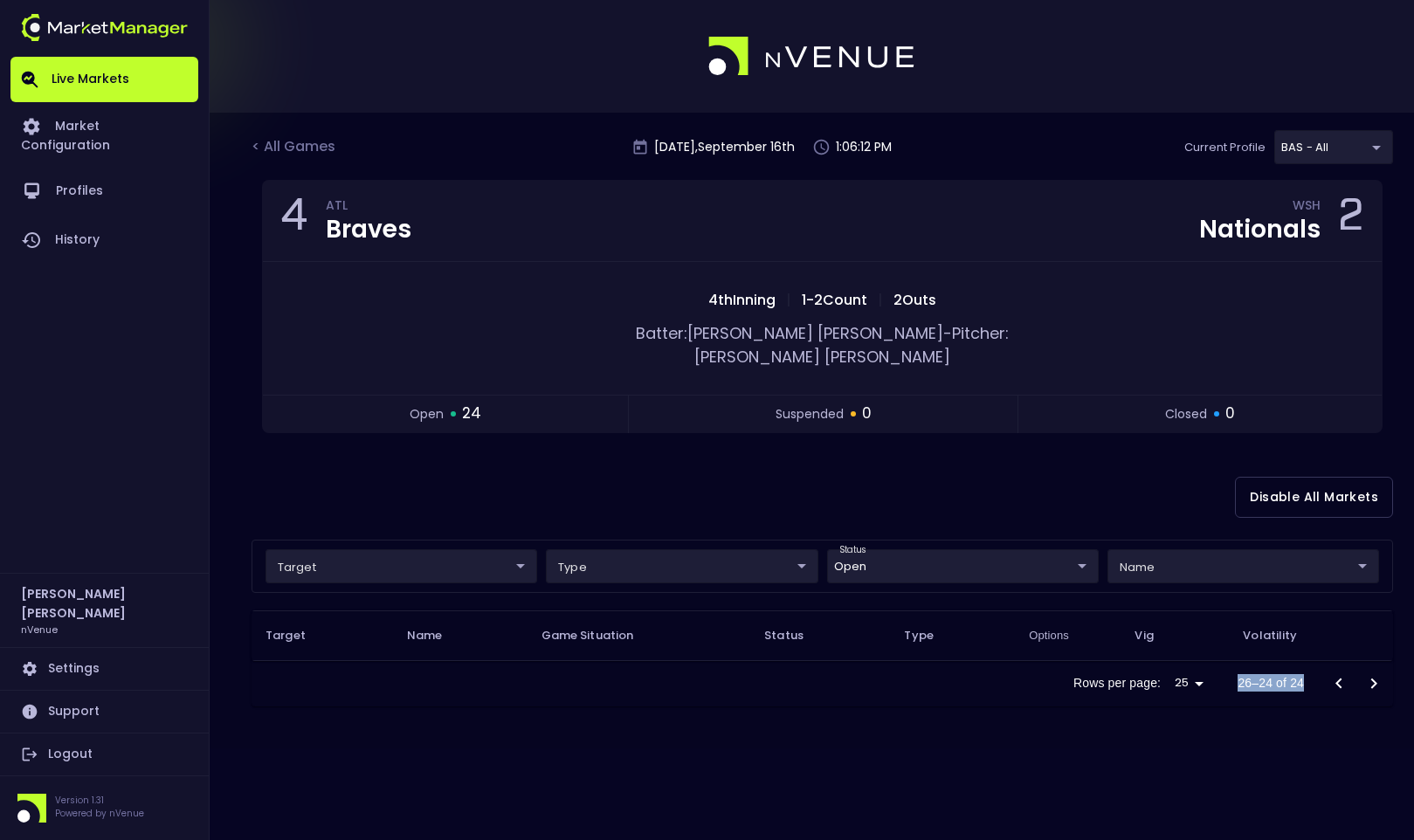
click at [1207, 678] on div "< All Games [DATE] 1:06:12 PM Current Profile BAS - All 0d810fa5-e353-4d9c-b11d…" at bounding box center [707, 420] width 1414 height 840
click at [1207, 673] on icon "Go to previous page" at bounding box center [1339, 683] width 21 height 21
